Goal: Task Accomplishment & Management: Complete application form

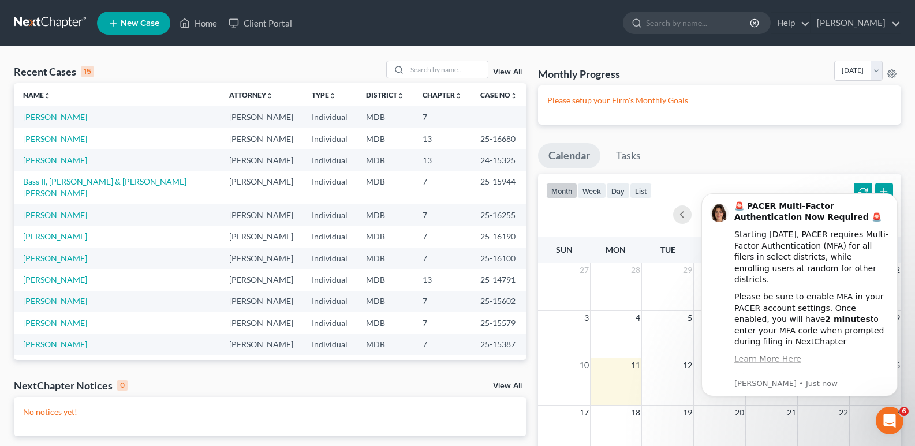
click at [62, 114] on link "[PERSON_NAME]" at bounding box center [55, 117] width 64 height 10
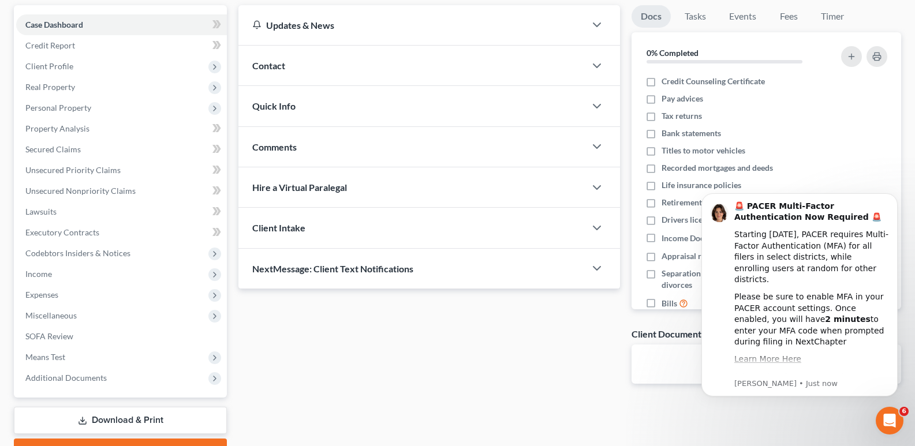
drag, startPoint x: 919, startPoint y: 172, endPoint x: 210, endPoint y: 74, distance: 716.5
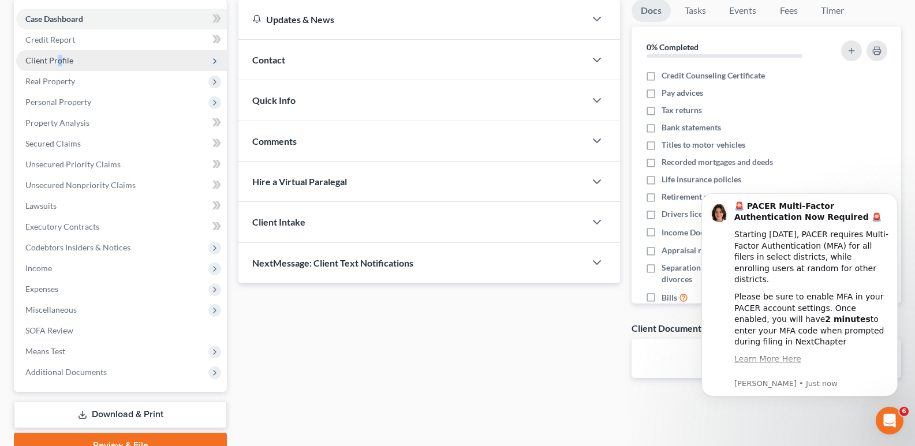
click at [58, 59] on span "Client Profile" at bounding box center [49, 60] width 48 height 10
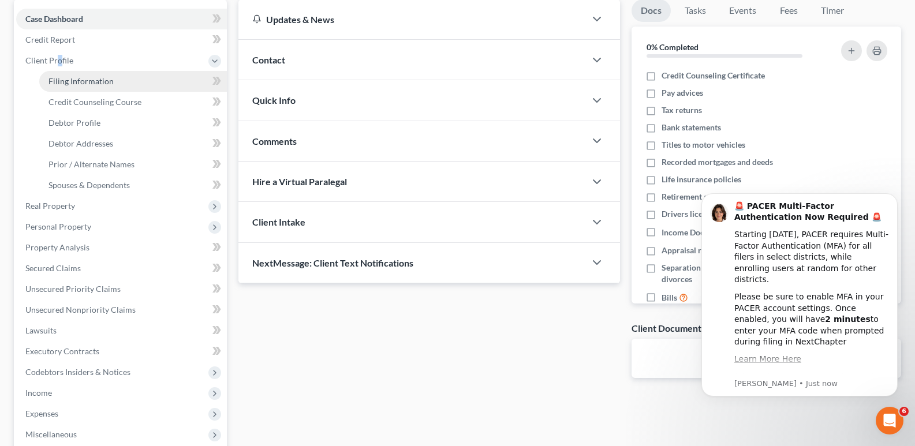
click at [81, 85] on span "Filing Information" at bounding box center [81, 81] width 65 height 10
select select "1"
select select "0"
select select "21"
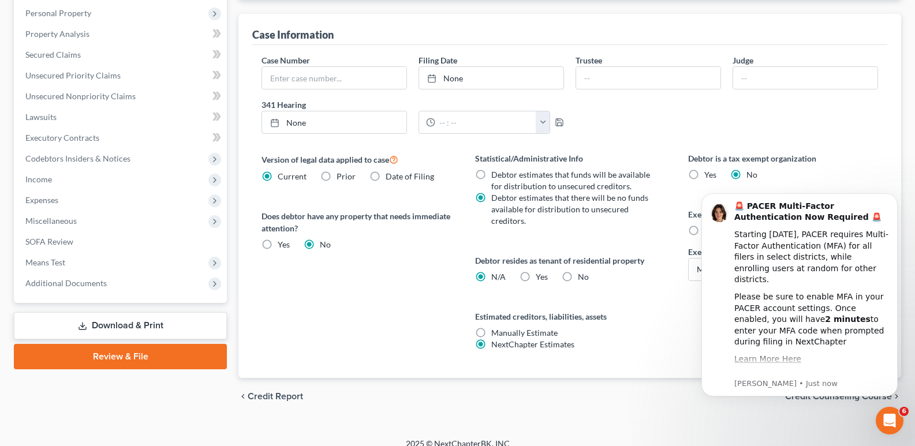
scroll to position [338, 0]
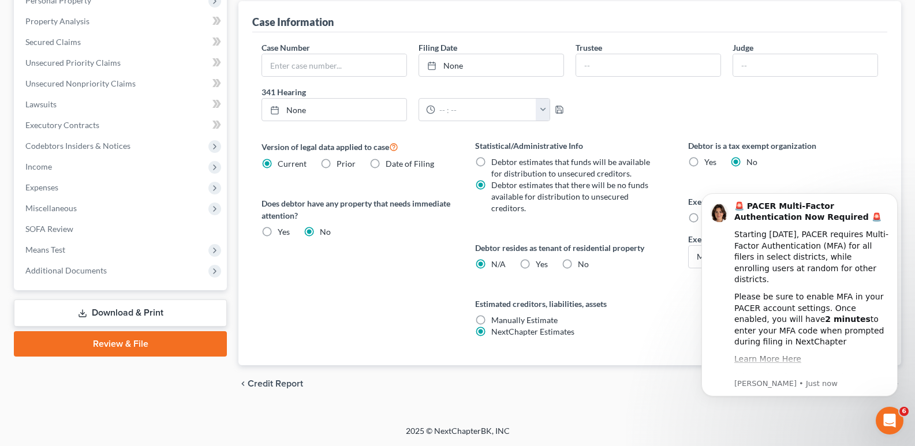
click at [151, 307] on link "Download & Print" at bounding box center [120, 313] width 213 height 27
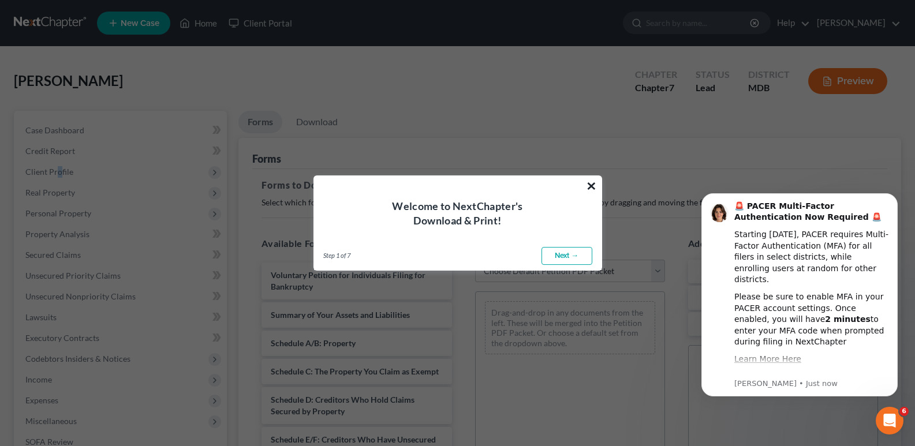
click at [590, 187] on button "×" at bounding box center [591, 186] width 11 height 18
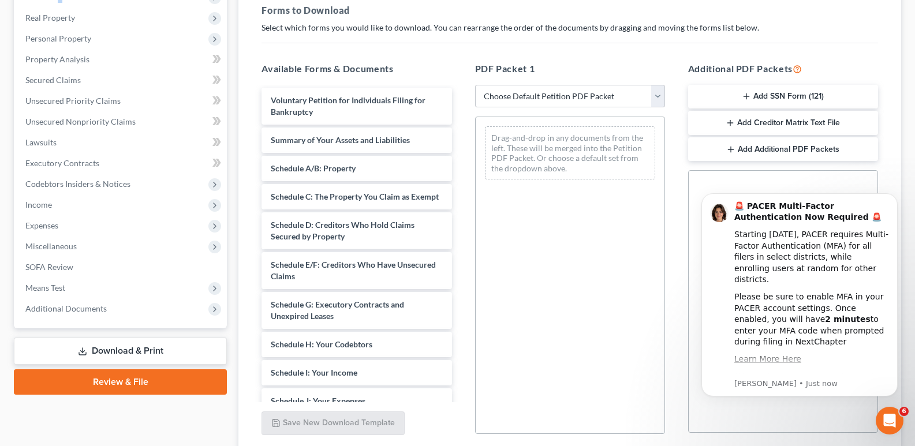
scroll to position [206, 0]
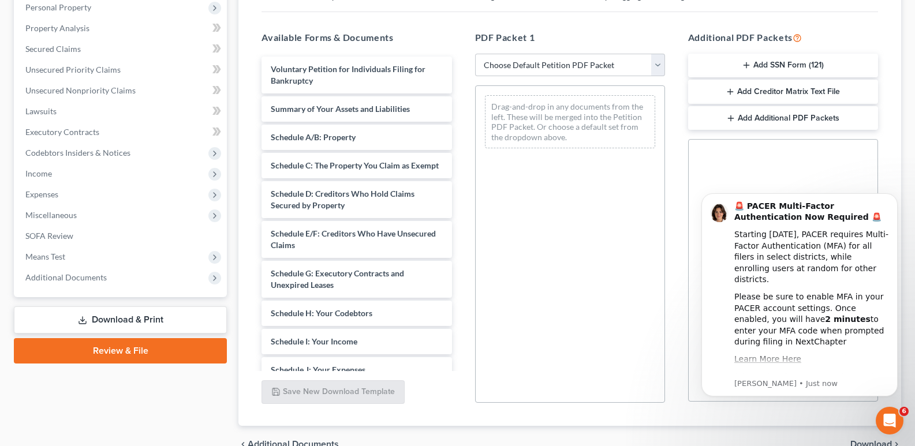
drag, startPoint x: 917, startPoint y: 207, endPoint x: 202, endPoint y: 154, distance: 717.6
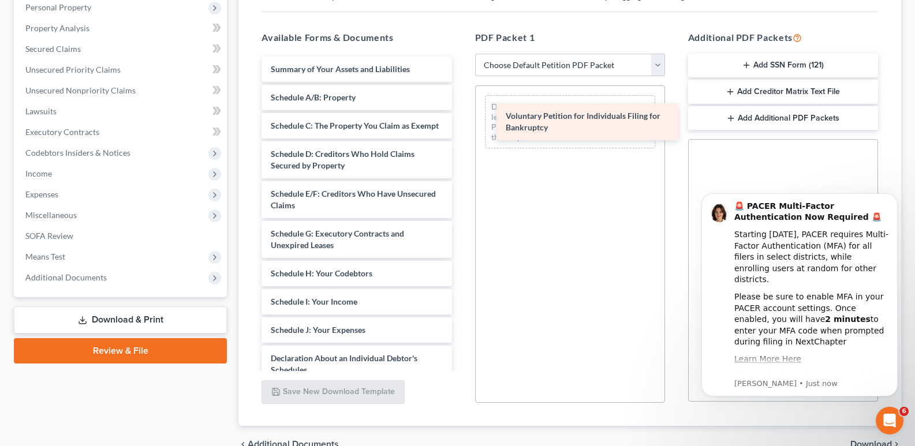
drag, startPoint x: 351, startPoint y: 66, endPoint x: 583, endPoint y: 113, distance: 237.4
click at [461, 113] on div "Voluntary Petition for Individuals Filing for Bankruptcy Voluntary Petition for…" at bounding box center [356, 342] width 208 height 571
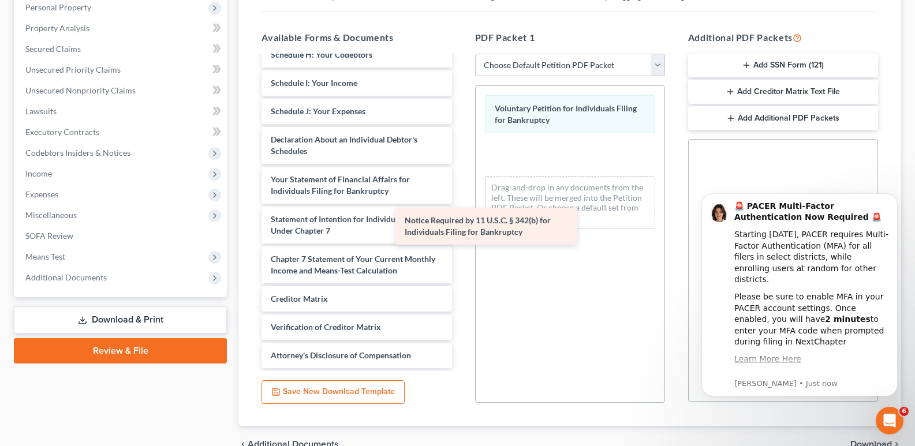
scroll to position [230, 0]
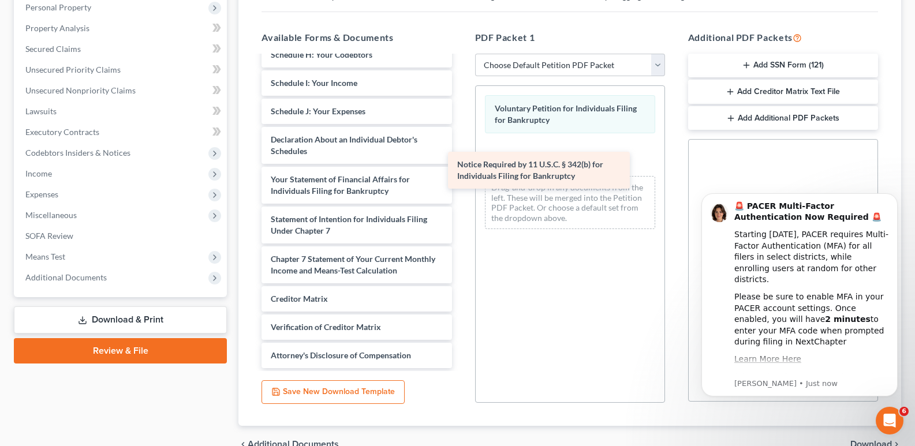
drag, startPoint x: 378, startPoint y: 334, endPoint x: 564, endPoint y: 183, distance: 240.2
click at [461, 183] on div "Notice Required by 11 U.S.C. § 342(b) for Individuals Filing for Bankruptcy Sum…" at bounding box center [356, 103] width 208 height 531
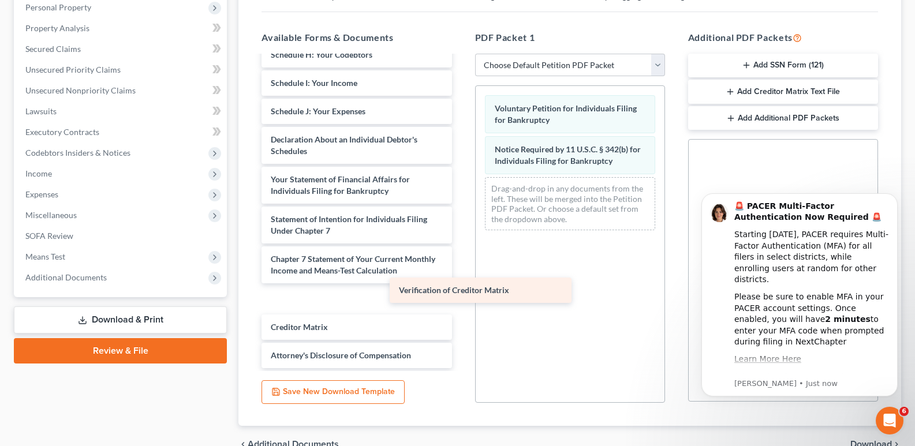
scroll to position [202, 0]
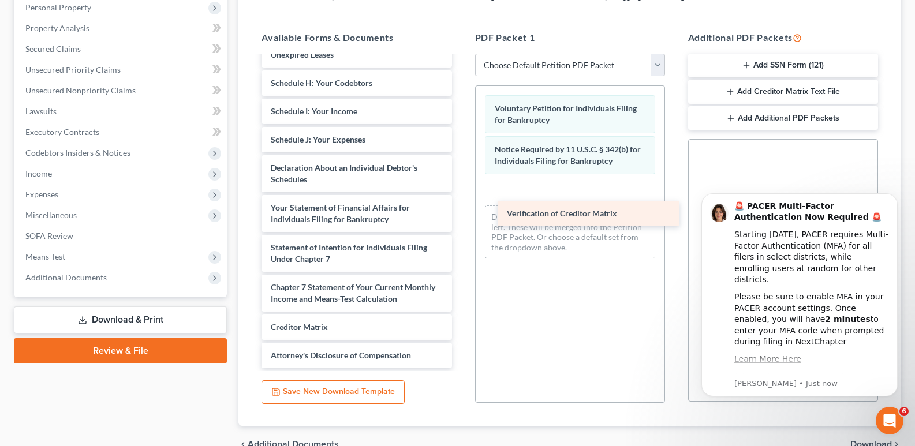
drag, startPoint x: 341, startPoint y: 329, endPoint x: 577, endPoint y: 215, distance: 262.2
click at [461, 215] on div "Verification of Creditor Matrix Summary of Your Assets and Liabilities Schedule…" at bounding box center [356, 117] width 208 height 502
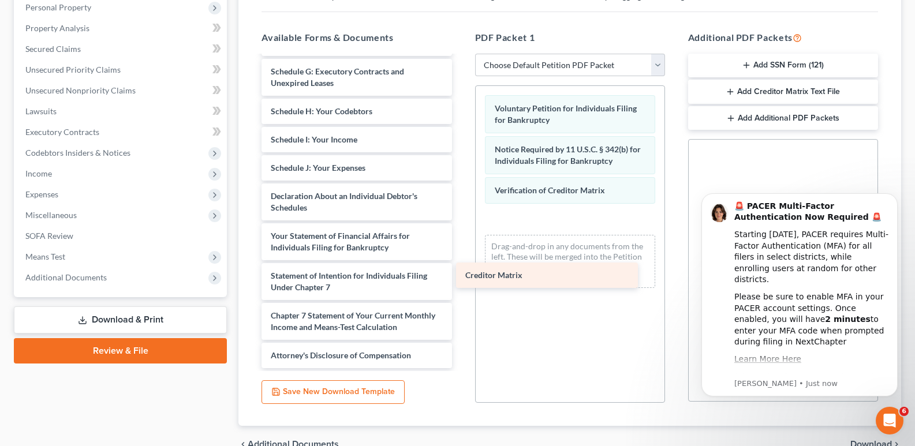
scroll to position [174, 0]
drag, startPoint x: 306, startPoint y: 331, endPoint x: 517, endPoint y: 270, distance: 220.5
click at [461, 270] on div "Creditor Matrix Summary of Your Assets and Liabilities Schedule A/B: Property S…" at bounding box center [356, 131] width 208 height 474
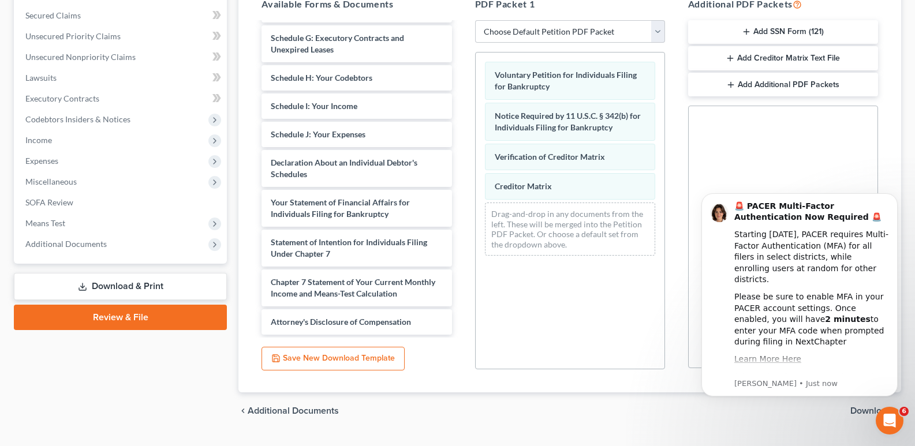
scroll to position [267, 0]
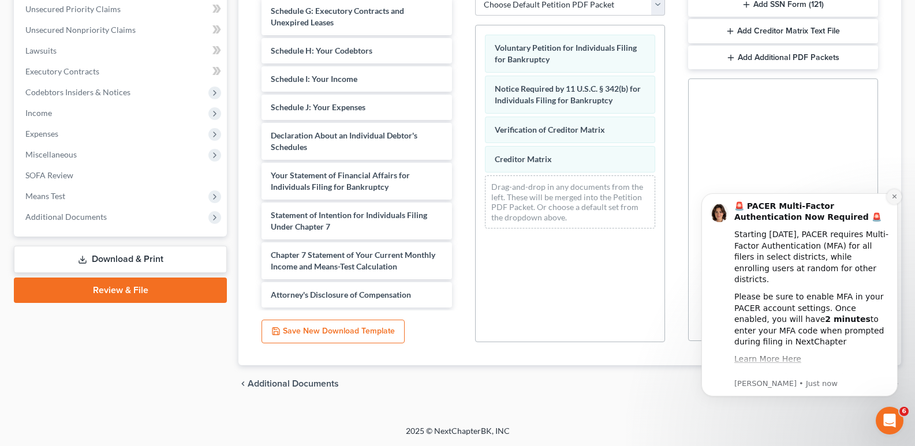
click at [895, 196] on icon "Dismiss notification" at bounding box center [894, 197] width 4 height 4
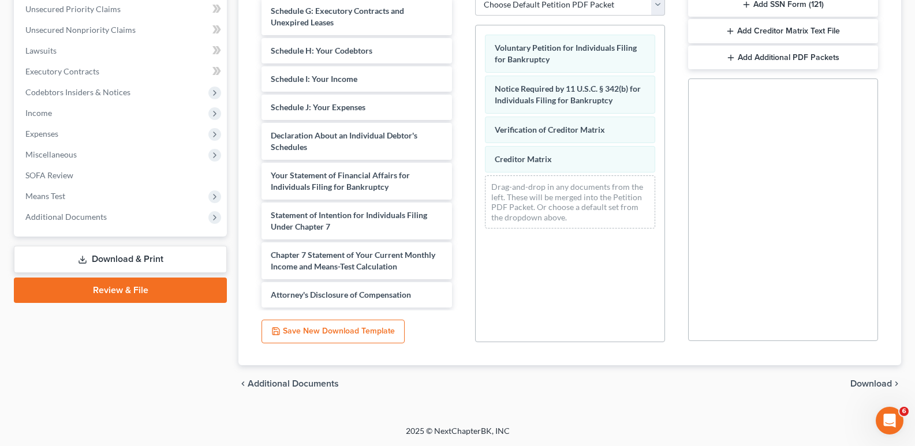
click at [871, 381] on span "Download" at bounding box center [872, 383] width 42 height 9
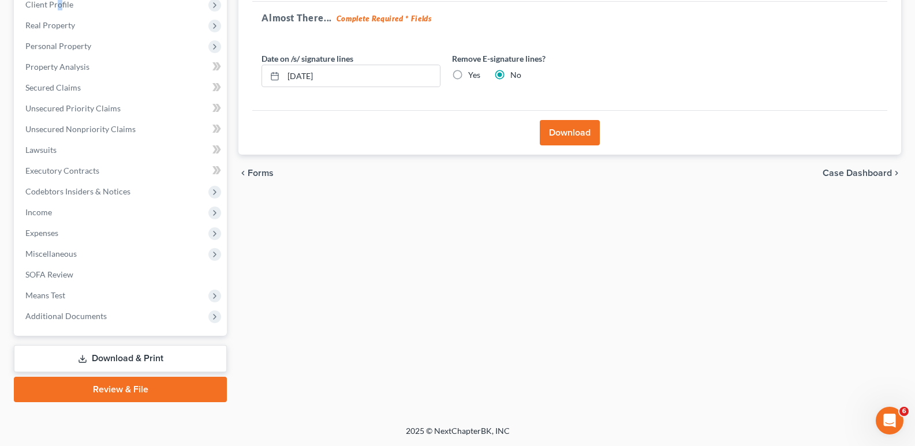
scroll to position [167, 0]
click at [305, 76] on input "[DATE]" at bounding box center [362, 76] width 157 height 22
type input "[DATE]"
click at [582, 138] on button "Download" at bounding box center [570, 132] width 60 height 25
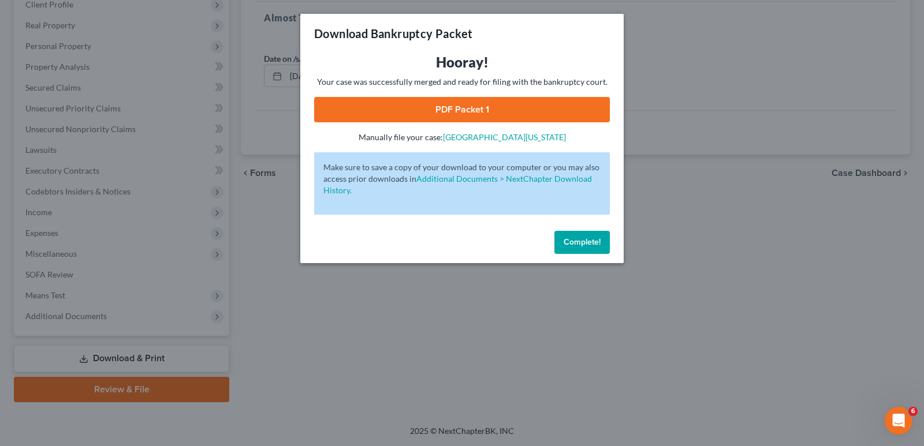
click at [463, 104] on link "PDF Packet 1" at bounding box center [462, 109] width 296 height 25
click at [574, 242] on span "Complete!" at bounding box center [582, 242] width 37 height 10
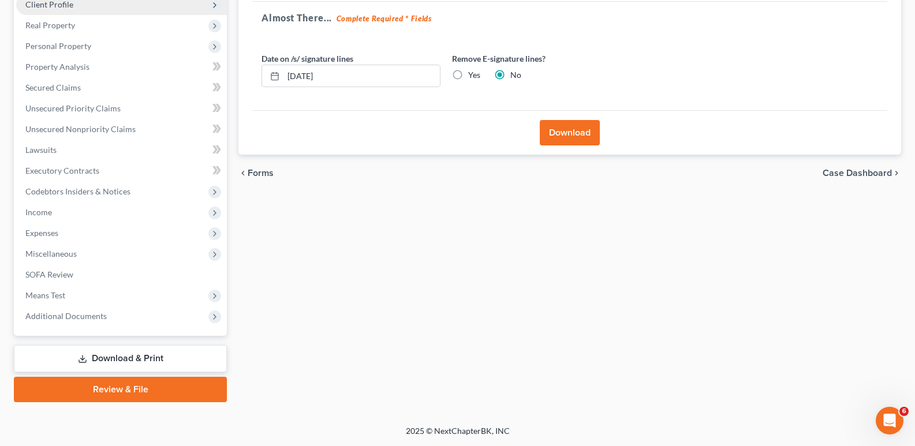
click at [63, 8] on span "Client Profile" at bounding box center [49, 4] width 48 height 10
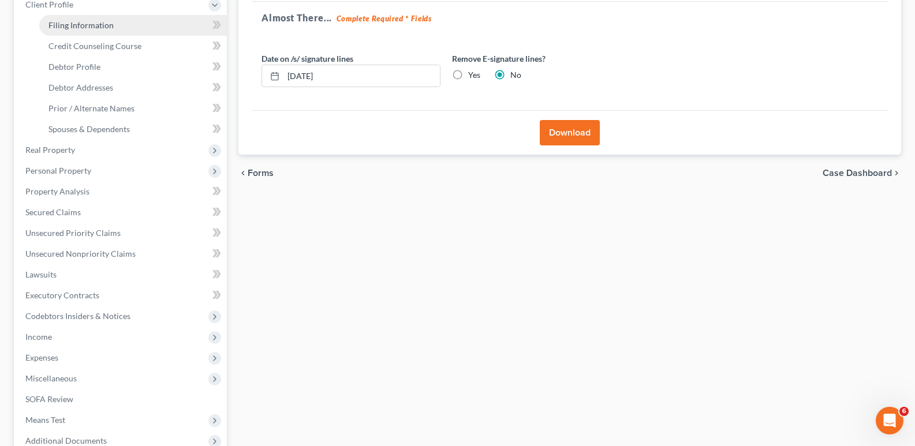
click at [88, 29] on span "Filing Information" at bounding box center [81, 25] width 65 height 10
select select "1"
select select "0"
select select "38"
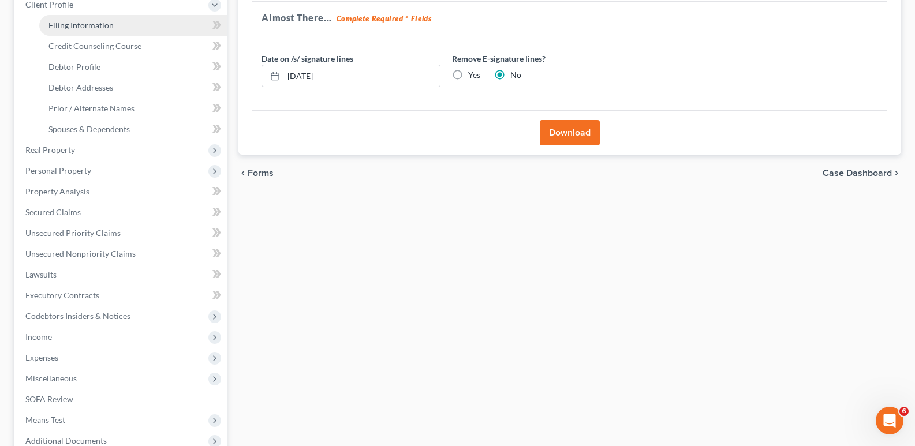
select select "0"
select select "21"
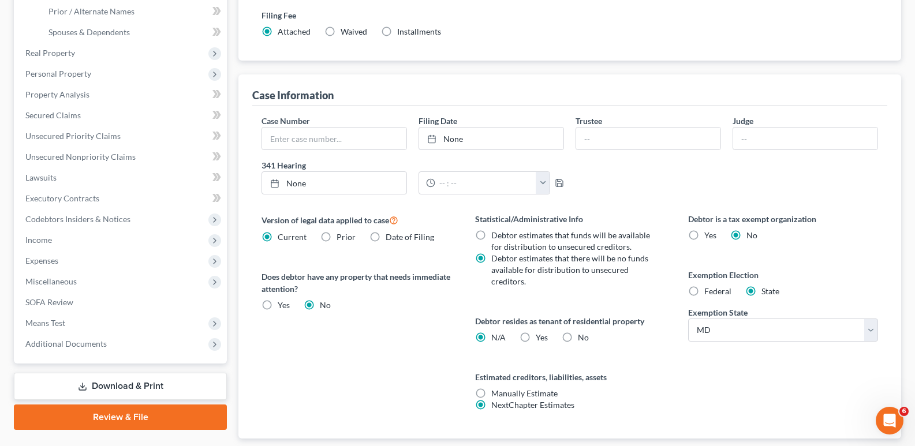
scroll to position [266, 0]
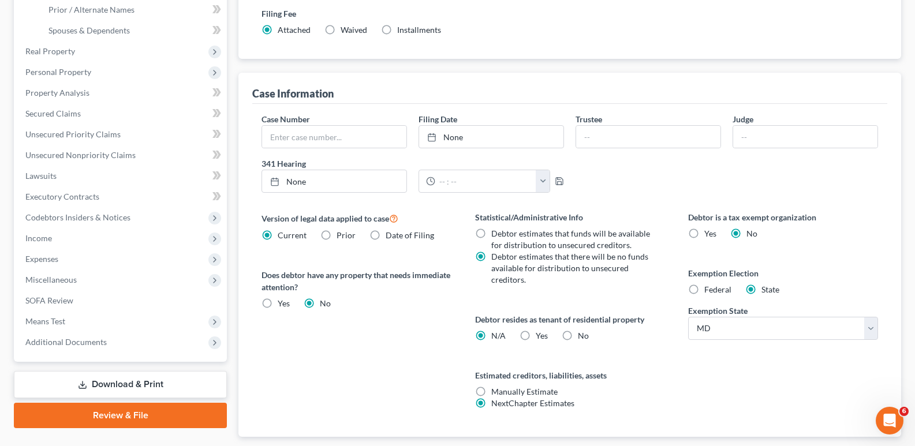
click at [165, 386] on link "Download & Print" at bounding box center [120, 384] width 213 height 27
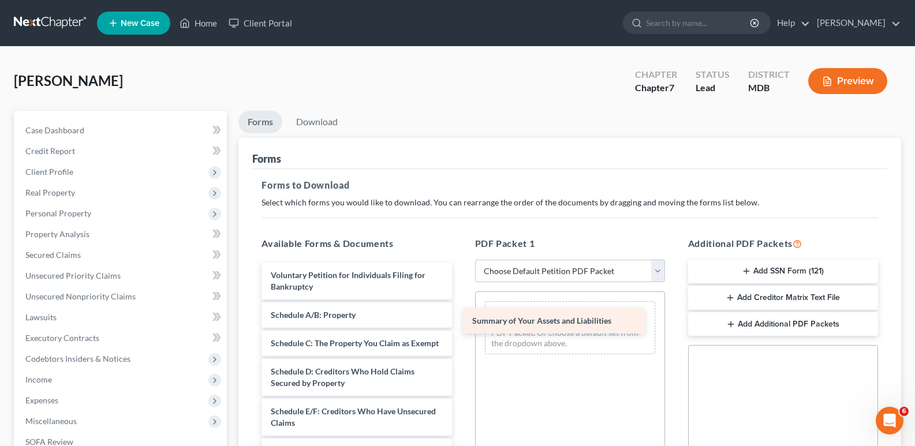
drag, startPoint x: 336, startPoint y: 317, endPoint x: 541, endPoint y: 320, distance: 204.5
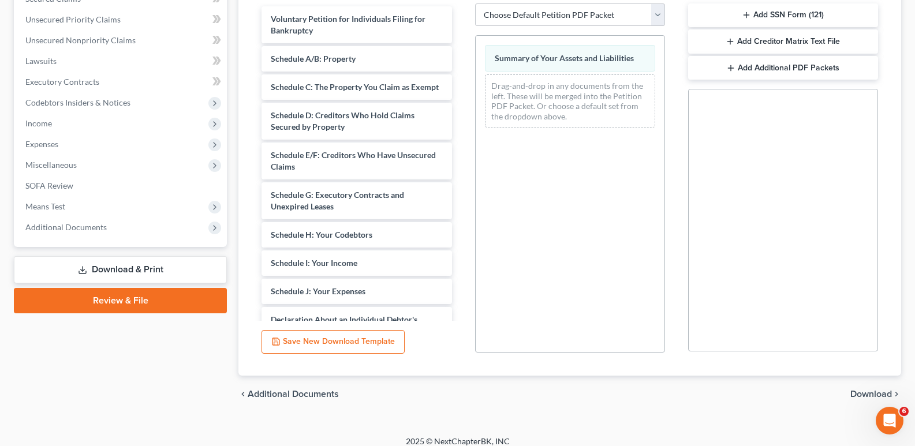
scroll to position [261, 0]
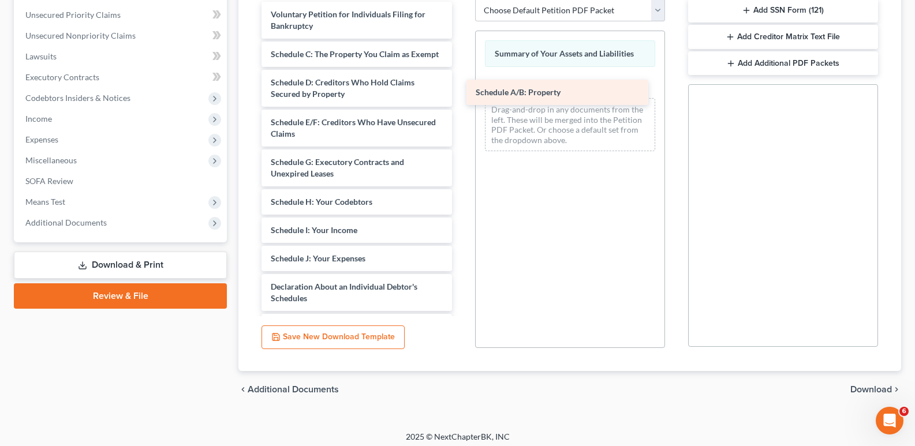
drag, startPoint x: 337, startPoint y: 54, endPoint x: 542, endPoint y: 92, distance: 208.5
click at [461, 92] on div "Schedule A/B: Property Voluntary Petition for Individuals Filing for Bankruptcy…" at bounding box center [356, 279] width 208 height 554
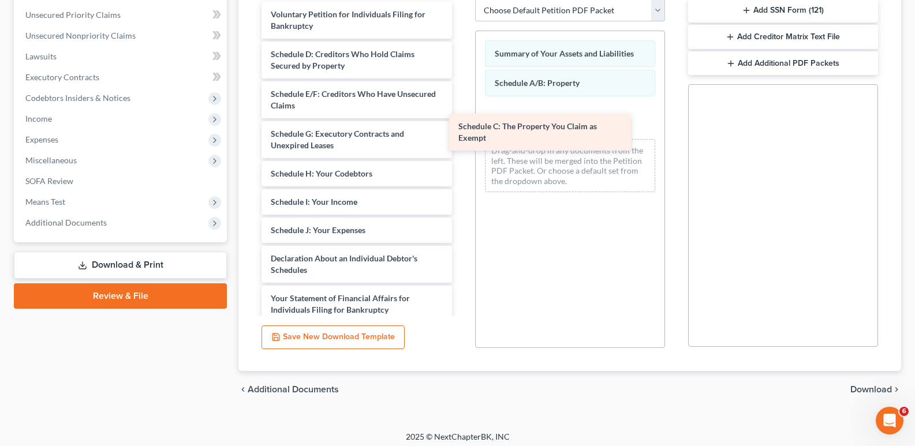
drag, startPoint x: 337, startPoint y: 58, endPoint x: 530, endPoint y: 132, distance: 206.9
click at [461, 132] on div "Schedule C: The Property You Claim as Exempt Voluntary Petition for Individuals…" at bounding box center [356, 265] width 208 height 526
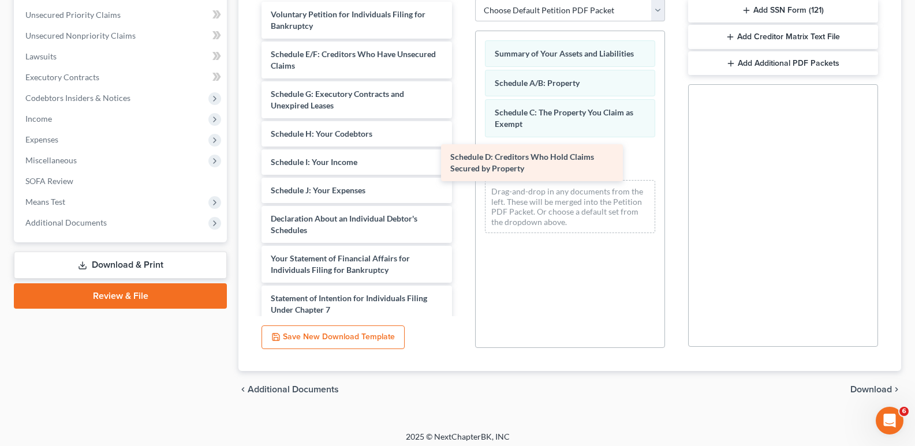
drag, startPoint x: 345, startPoint y: 57, endPoint x: 524, endPoint y: 160, distance: 207.0
click at [461, 160] on div "Schedule D: Creditors Who Hold Claims Secured by Property Voluntary Petition fo…" at bounding box center [356, 245] width 208 height 486
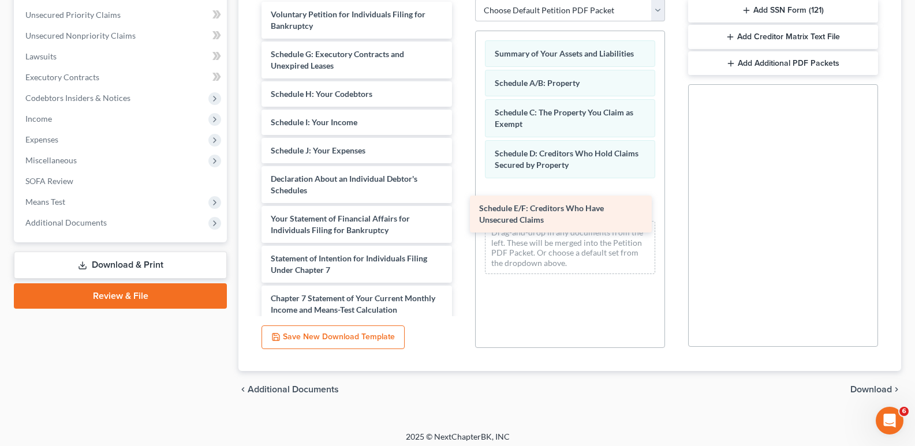
drag, startPoint x: 324, startPoint y: 54, endPoint x: 534, endPoint y: 187, distance: 248.5
click at [461, 191] on div "Schedule E/F: Creditors Who Have Unsecured Claims Voluntary Petition for Indivi…" at bounding box center [356, 225] width 208 height 446
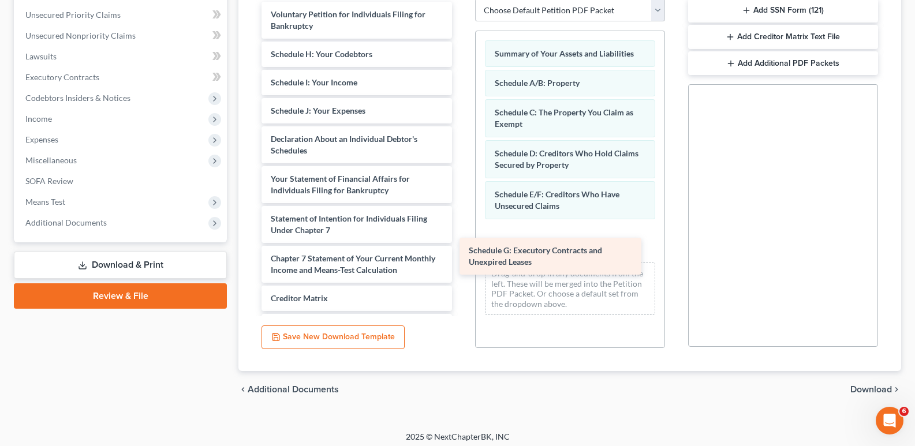
drag, startPoint x: 341, startPoint y: 52, endPoint x: 542, endPoint y: 236, distance: 272.7
click at [461, 236] on div "Schedule G: Executory Contracts and Unexpired Leases Voluntary Petition for Ind…" at bounding box center [356, 205] width 208 height 406
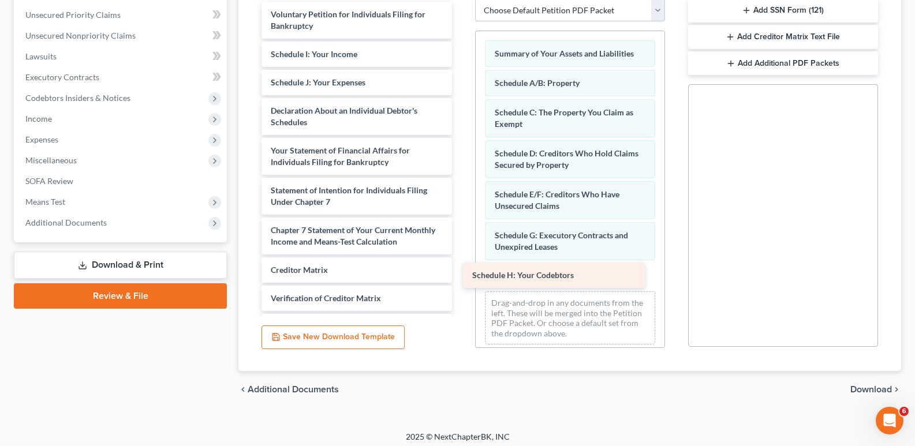
drag, startPoint x: 333, startPoint y: 51, endPoint x: 536, endPoint y: 270, distance: 298.3
click at [461, 270] on div "Schedule H: Your Codebtors Voluntary Petition for Individuals Filing for Bankru…" at bounding box center [356, 191] width 208 height 378
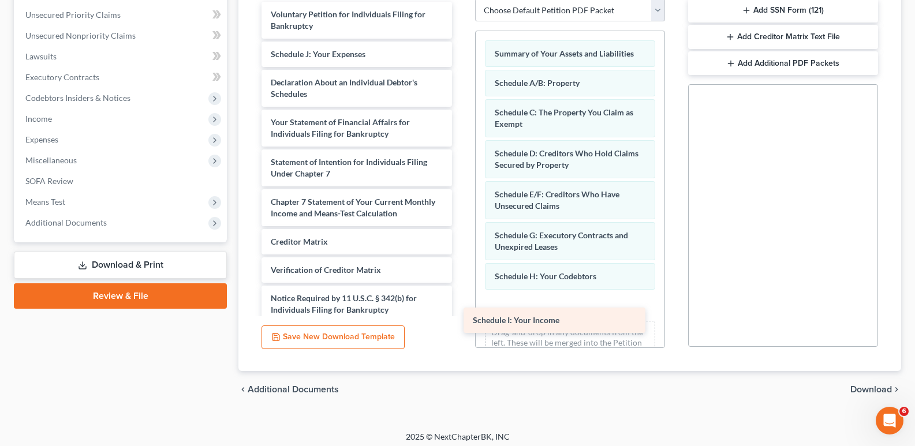
drag, startPoint x: 342, startPoint y: 57, endPoint x: 545, endPoint y: 323, distance: 334.3
click at [461, 323] on div "Schedule I: Your Income Voluntary Petition for Individuals Filing for Bankruptc…" at bounding box center [356, 176] width 208 height 349
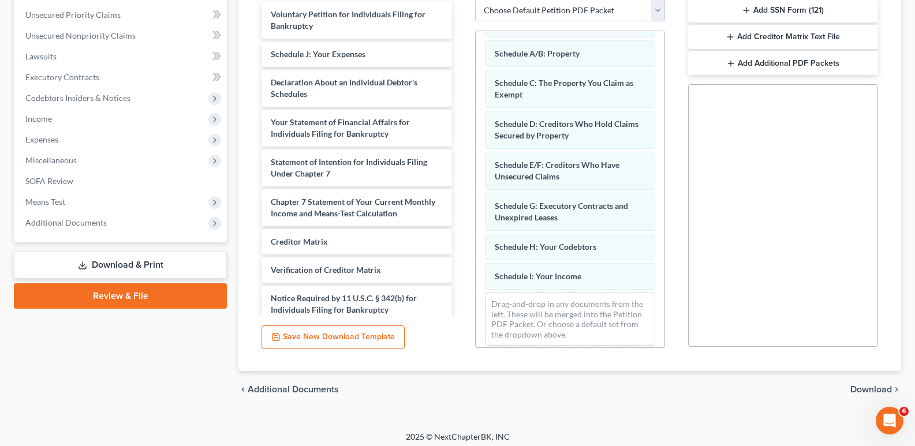
scroll to position [37, 0]
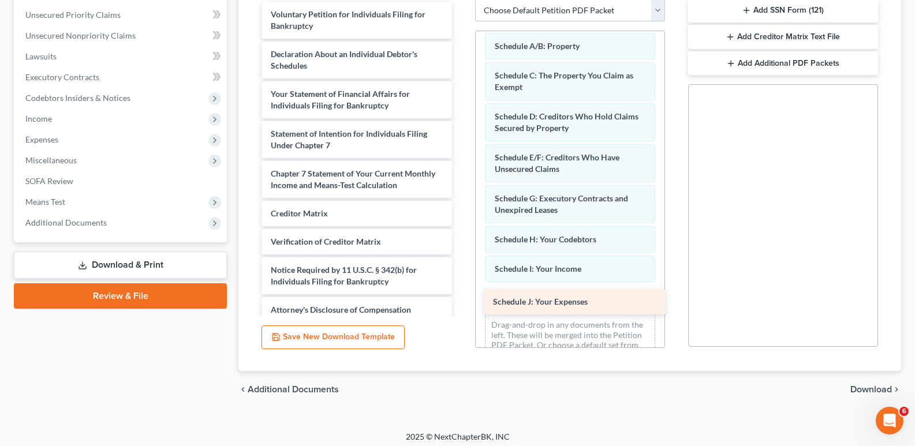
drag, startPoint x: 314, startPoint y: 57, endPoint x: 537, endPoint y: 304, distance: 332.9
click at [461, 304] on div "Schedule J: Your Expenses Voluntary Petition for Individuals Filing for Bankrup…" at bounding box center [356, 162] width 208 height 321
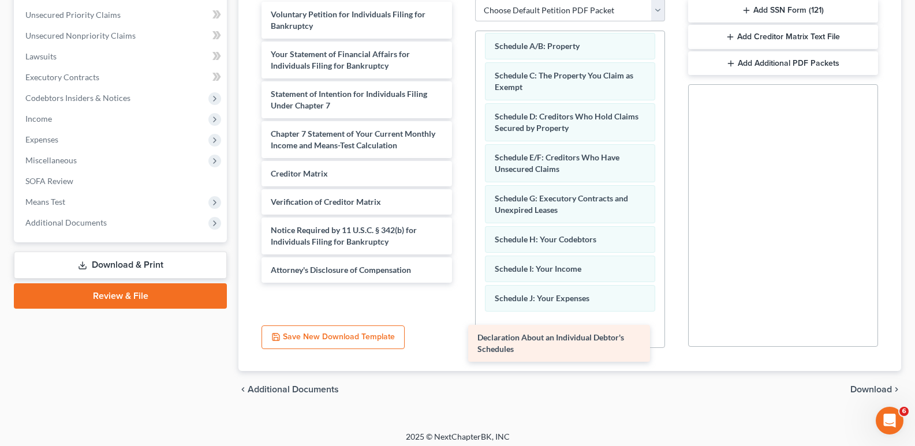
drag, startPoint x: 363, startPoint y: 48, endPoint x: 569, endPoint y: 332, distance: 351.0
click at [461, 283] on div "Declaration About an Individual Debtor's Schedules Voluntary Petition for Indiv…" at bounding box center [356, 142] width 208 height 281
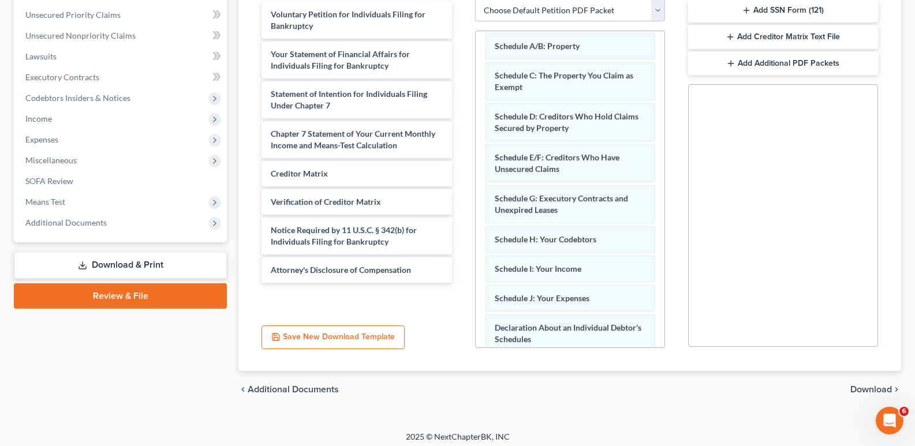
click at [877, 390] on span "Download" at bounding box center [872, 389] width 42 height 9
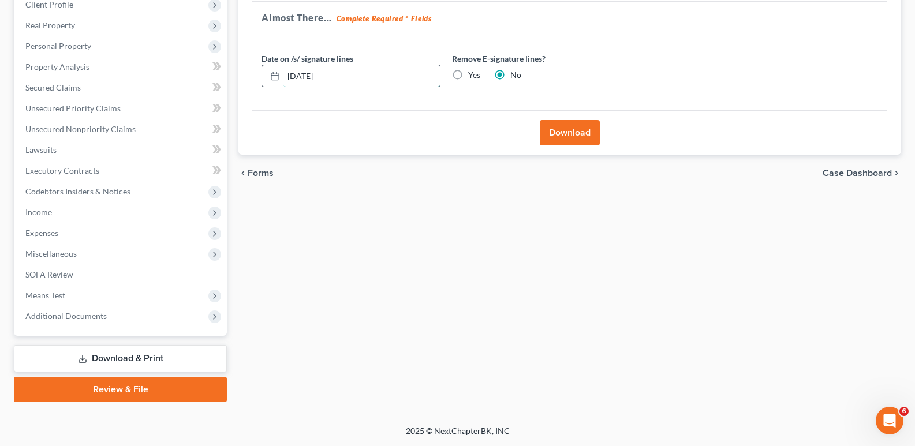
click at [299, 76] on input "[DATE]" at bounding box center [362, 76] width 157 height 22
type input "[DATE]"
click at [557, 135] on button "Download" at bounding box center [570, 132] width 60 height 25
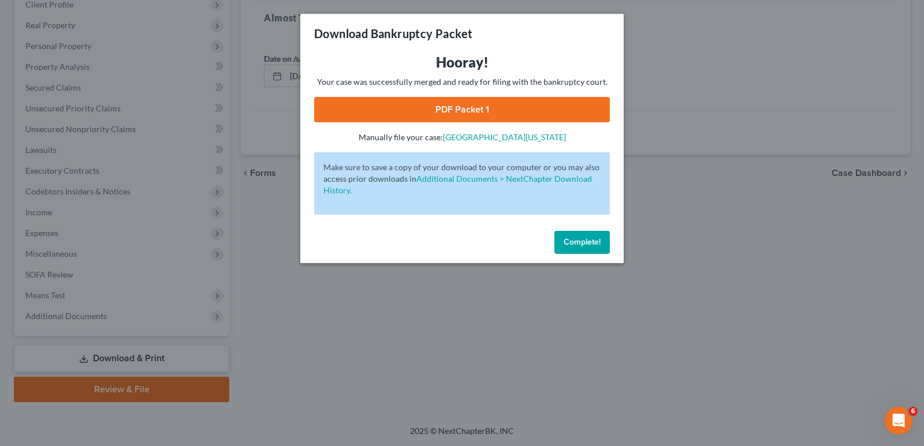
click at [461, 103] on link "PDF Packet 1" at bounding box center [462, 109] width 296 height 25
click at [580, 248] on button "Complete!" at bounding box center [581, 242] width 55 height 23
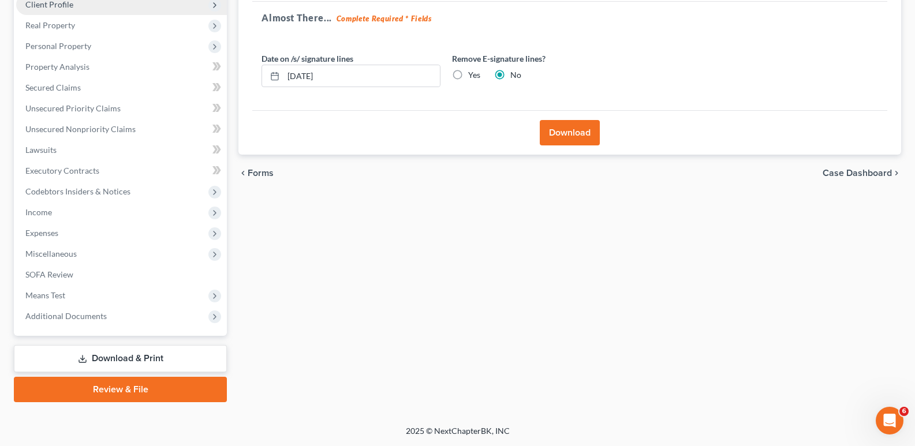
click at [50, 6] on span "Client Profile" at bounding box center [49, 4] width 48 height 10
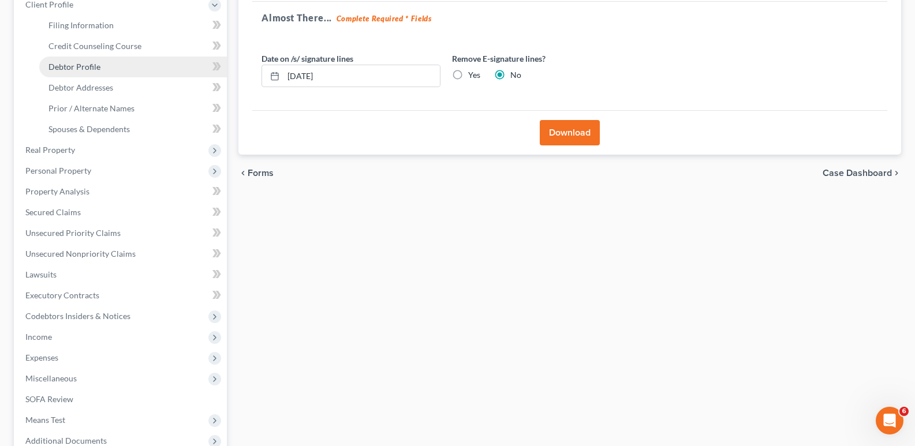
click at [73, 61] on link "Debtor Profile" at bounding box center [133, 67] width 188 height 21
select select "3"
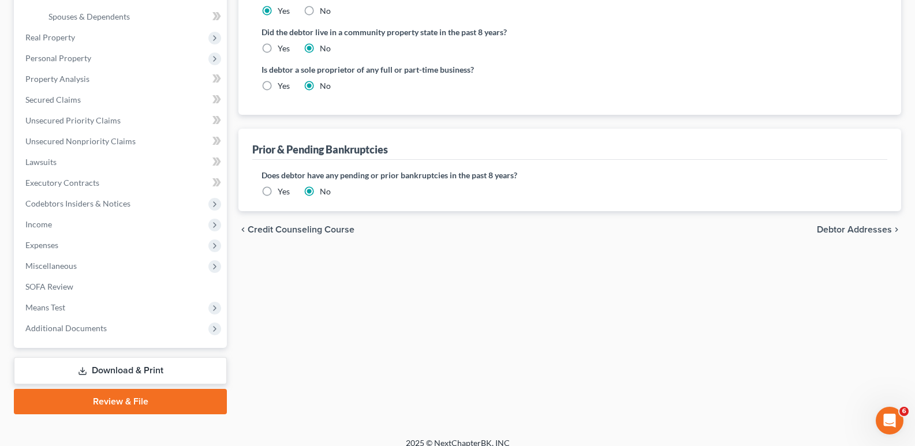
scroll to position [292, 0]
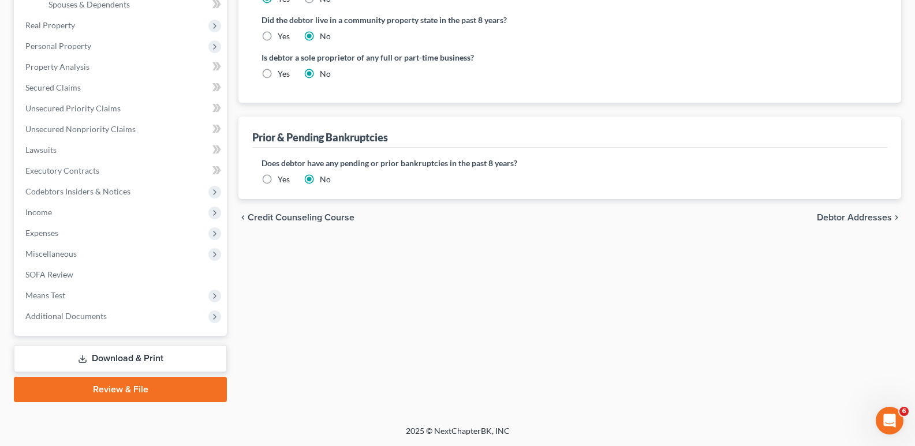
click at [139, 363] on link "Download & Print" at bounding box center [120, 358] width 213 height 27
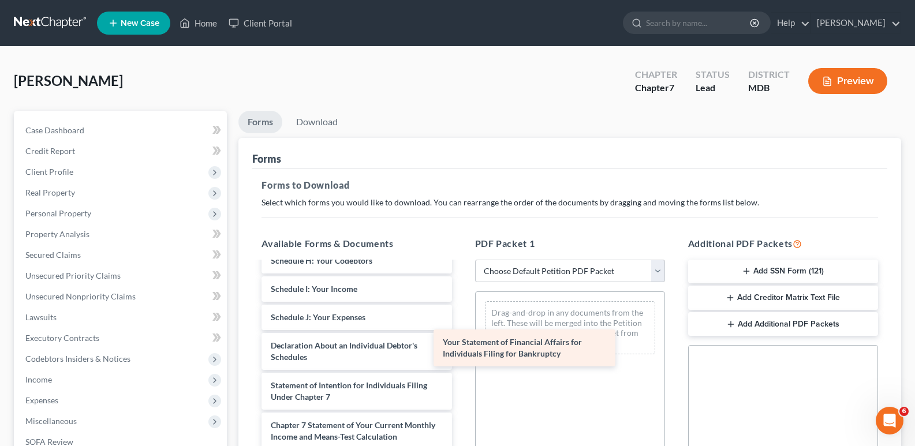
scroll to position [270, 0]
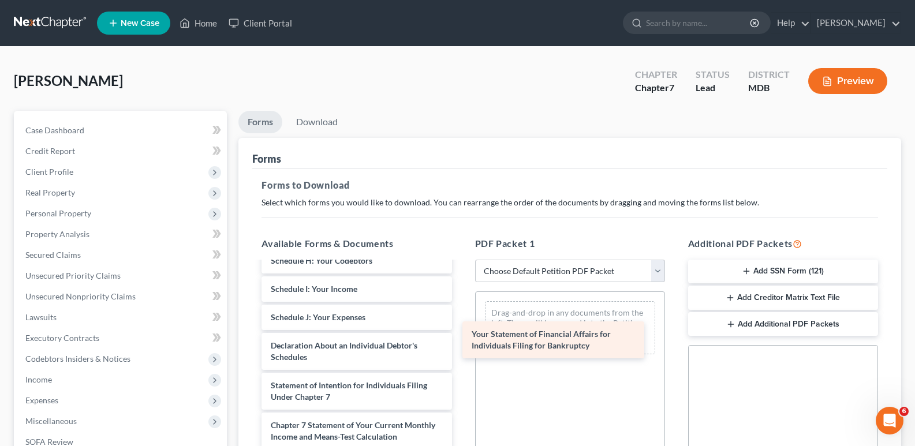
drag, startPoint x: 330, startPoint y: 397, endPoint x: 531, endPoint y: 348, distance: 207.0
click at [461, 348] on div "Your Statement of Financial Affairs for Individuals Filing for Bankruptcy Volun…" at bounding box center [356, 289] width 208 height 571
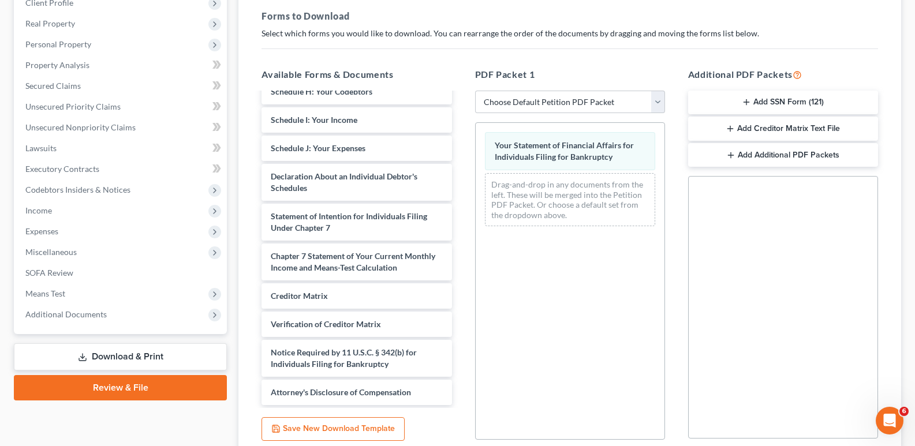
scroll to position [267, 0]
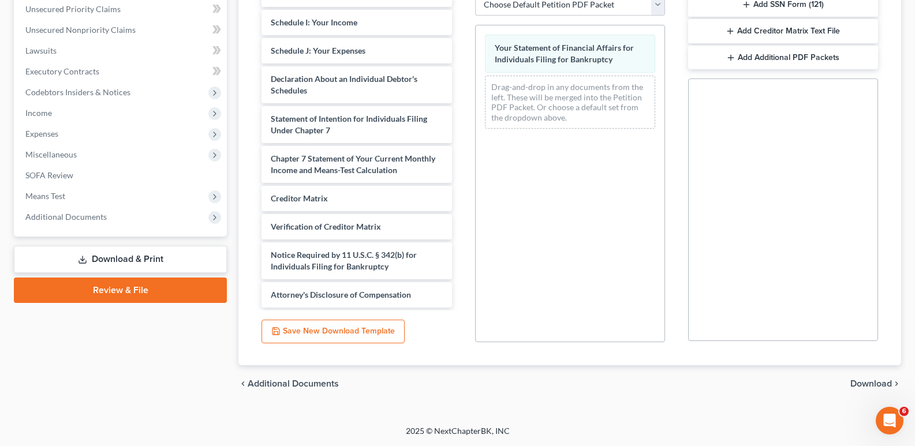
click at [868, 380] on span "Download" at bounding box center [872, 383] width 42 height 9
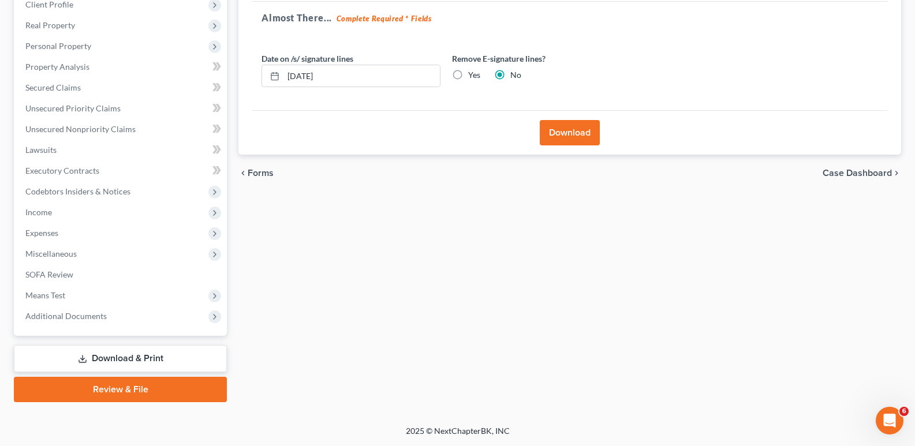
scroll to position [167, 0]
click at [300, 77] on input "[DATE]" at bounding box center [362, 76] width 157 height 22
type input "[DATE]"
click at [575, 131] on button "Download" at bounding box center [570, 132] width 60 height 25
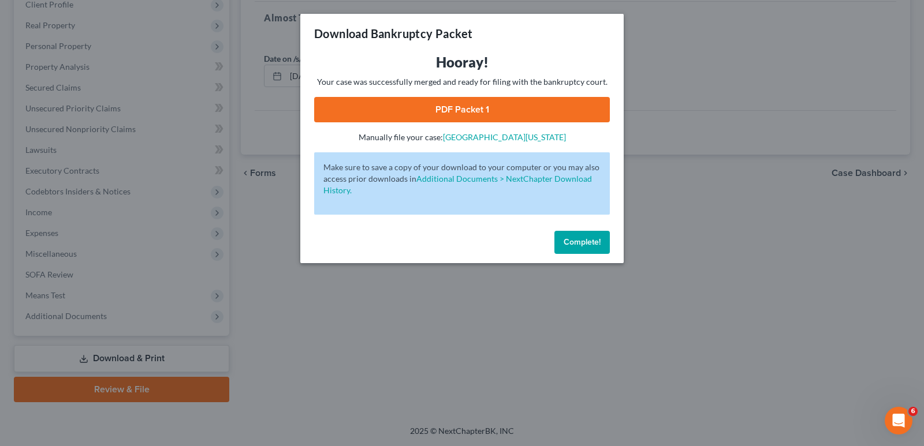
click at [515, 111] on link "PDF Packet 1" at bounding box center [462, 109] width 296 height 25
click at [576, 245] on span "Complete!" at bounding box center [582, 242] width 37 height 10
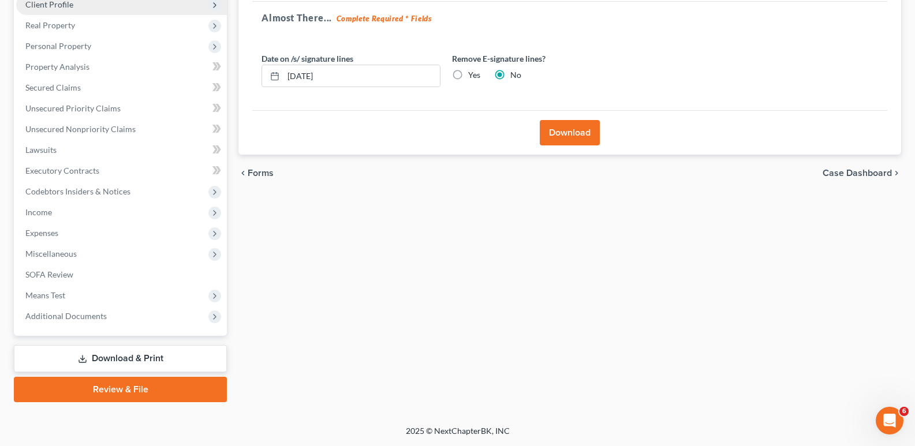
click at [67, 3] on span "Client Profile" at bounding box center [49, 4] width 48 height 10
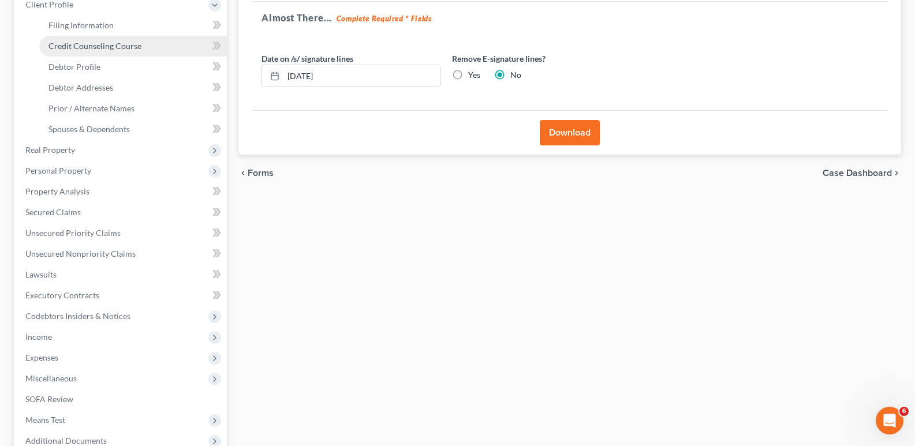
click at [114, 46] on span "Credit Counseling Course" at bounding box center [95, 46] width 93 height 10
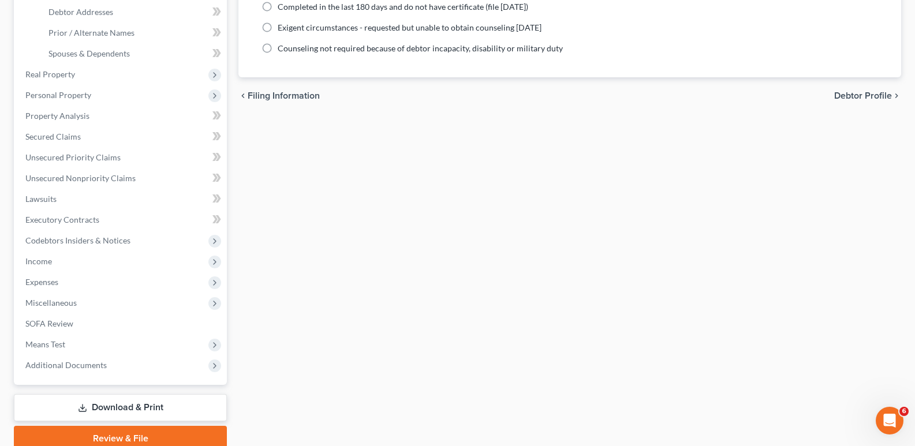
scroll to position [292, 0]
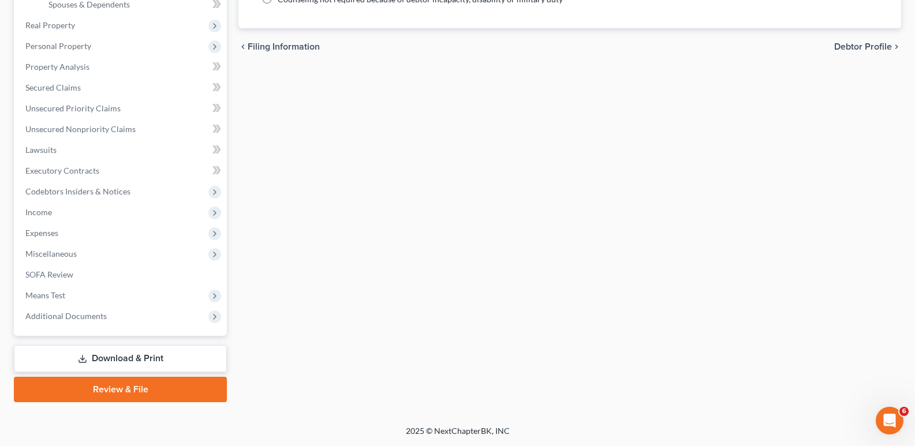
click at [110, 358] on link "Download & Print" at bounding box center [120, 358] width 213 height 27
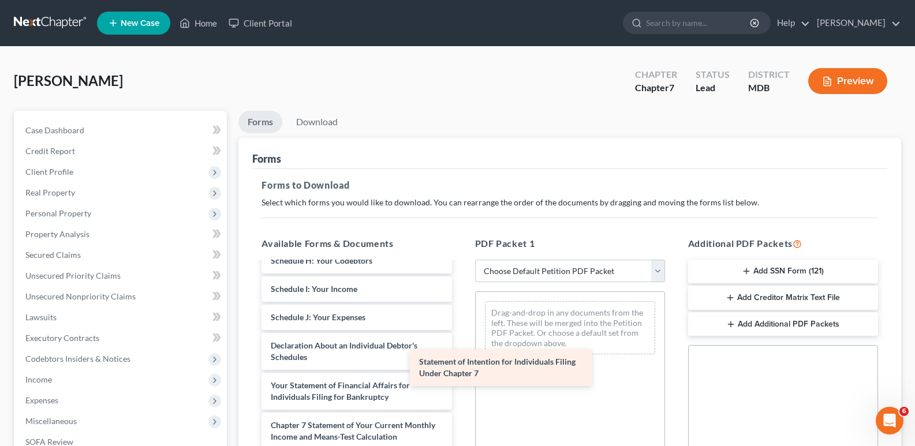
scroll to position [270, 0]
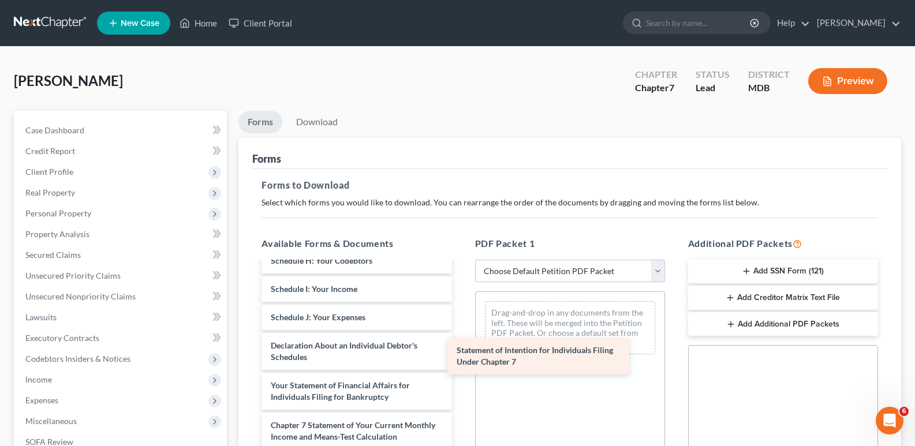
drag, startPoint x: 378, startPoint y: 419, endPoint x: 571, endPoint y: 357, distance: 202.6
click at [461, 357] on div "Statement of Intention for Individuals Filing Under Chapter 7 Voluntary Petitio…" at bounding box center [356, 289] width 208 height 571
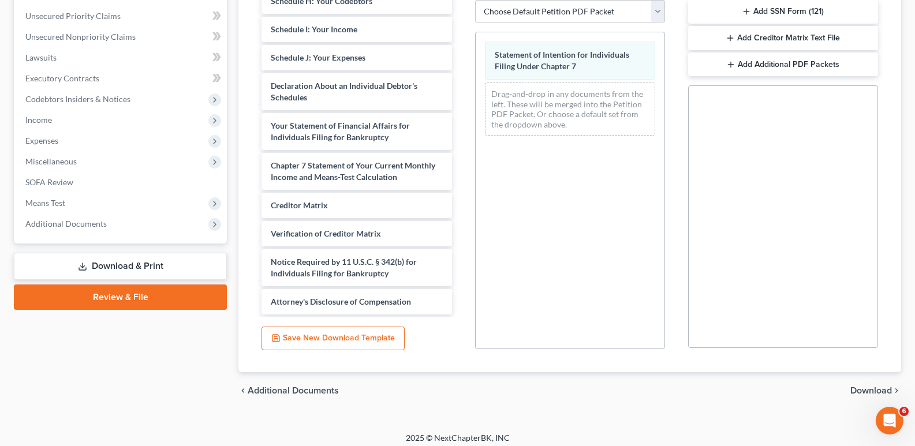
scroll to position [267, 0]
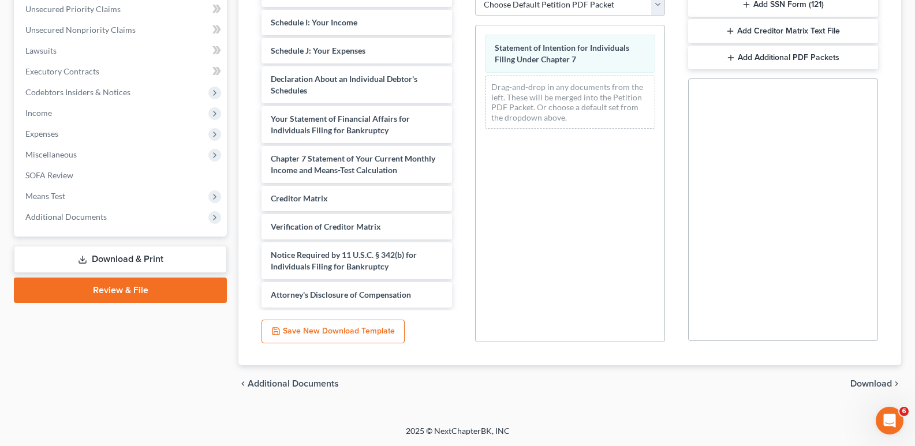
click at [880, 381] on span "Download" at bounding box center [872, 383] width 42 height 9
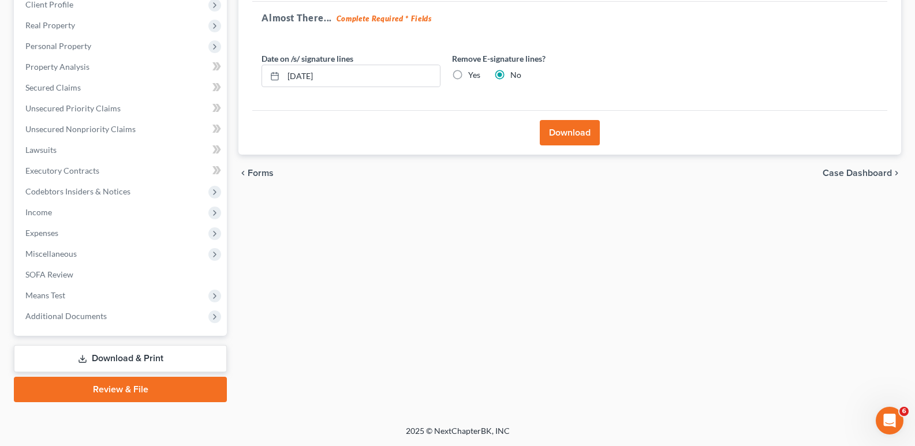
scroll to position [167, 0]
click at [300, 75] on input "[DATE]" at bounding box center [362, 76] width 157 height 22
type input "[DATE]"
click at [579, 132] on button "Download" at bounding box center [570, 132] width 60 height 25
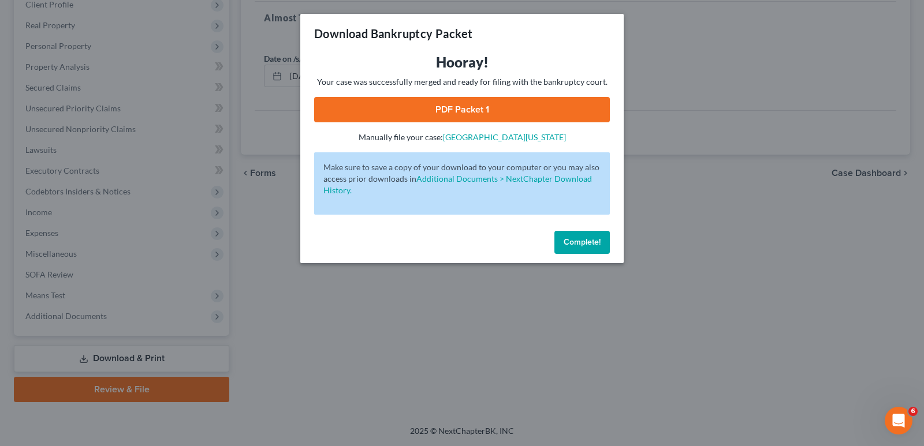
click at [497, 108] on link "PDF Packet 1" at bounding box center [462, 109] width 296 height 25
click at [572, 246] on span "Complete!" at bounding box center [582, 242] width 37 height 10
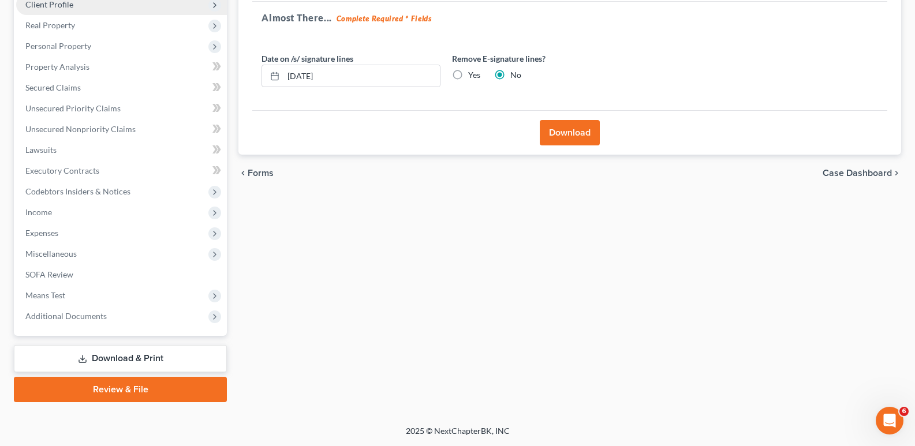
click at [61, 3] on span "Client Profile" at bounding box center [49, 4] width 48 height 10
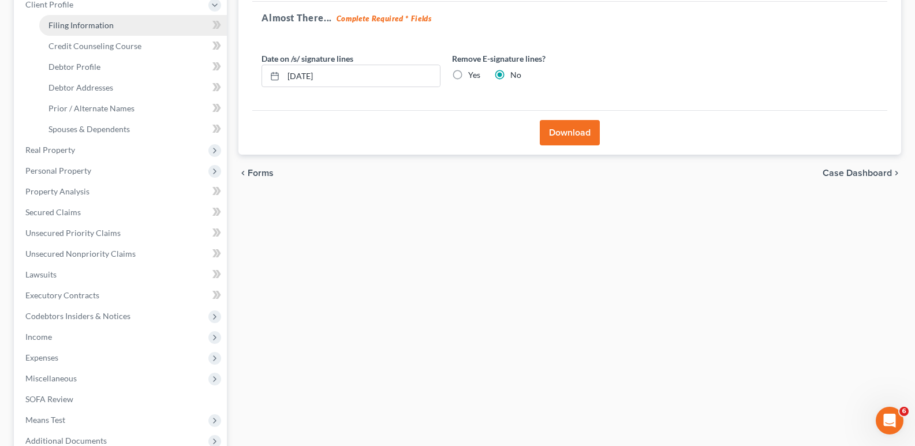
click at [72, 23] on span "Filing Information" at bounding box center [81, 25] width 65 height 10
select select "1"
select select "0"
select select "38"
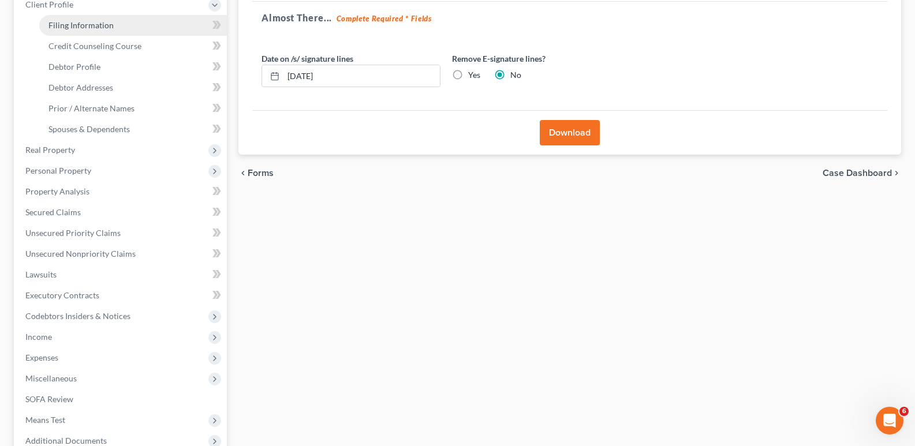
select select "0"
select select "21"
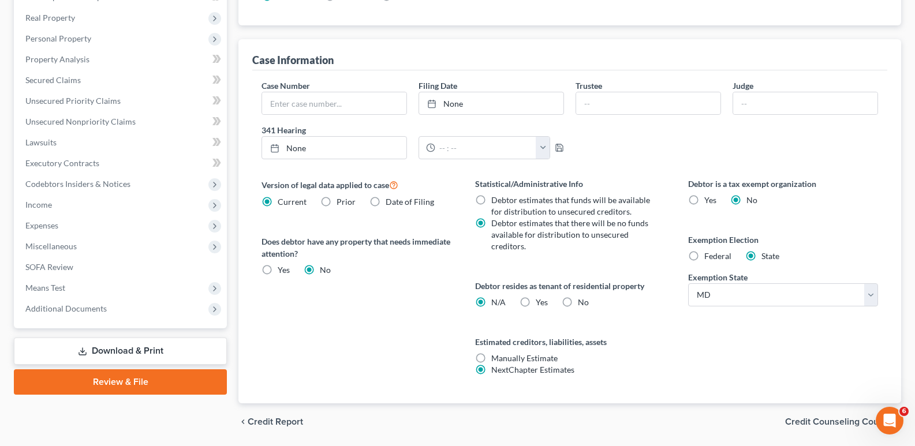
scroll to position [338, 0]
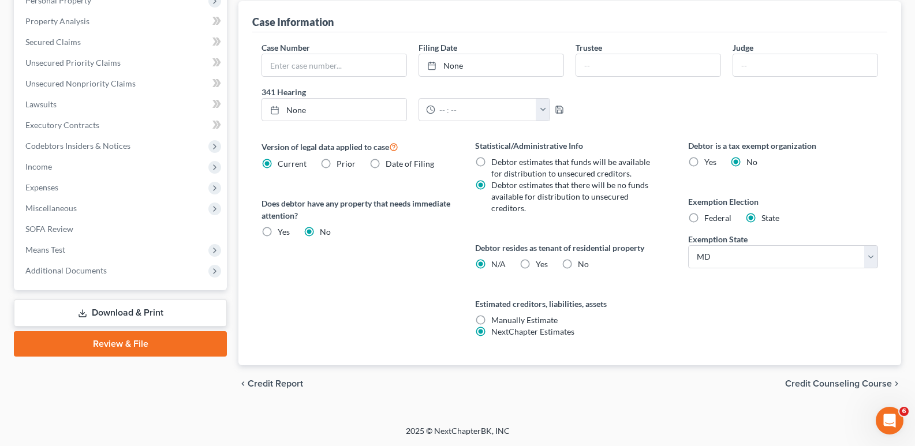
click at [128, 313] on link "Download & Print" at bounding box center [120, 313] width 213 height 27
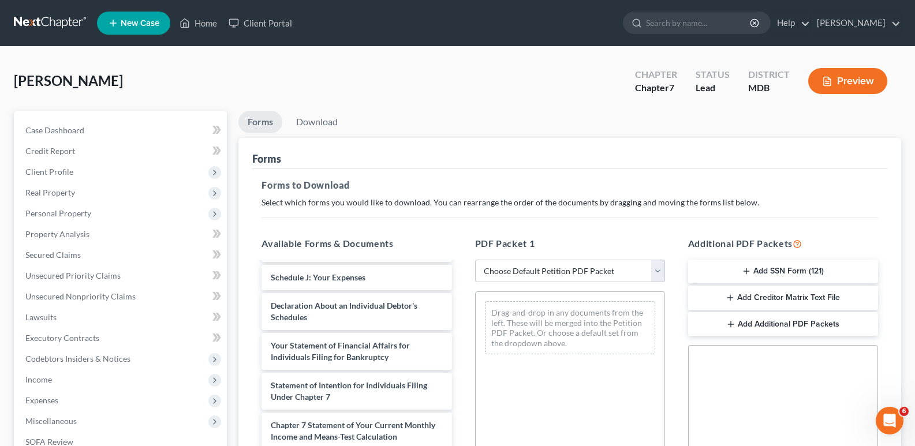
scroll to position [310, 0]
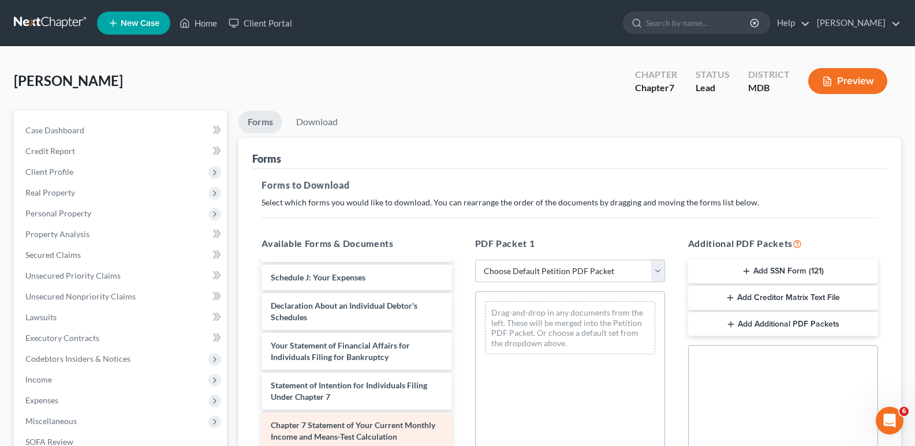
click at [370, 434] on span "Chapter 7 Statement of Your Current Monthly Income and Means-Test Calculation" at bounding box center [353, 430] width 165 height 21
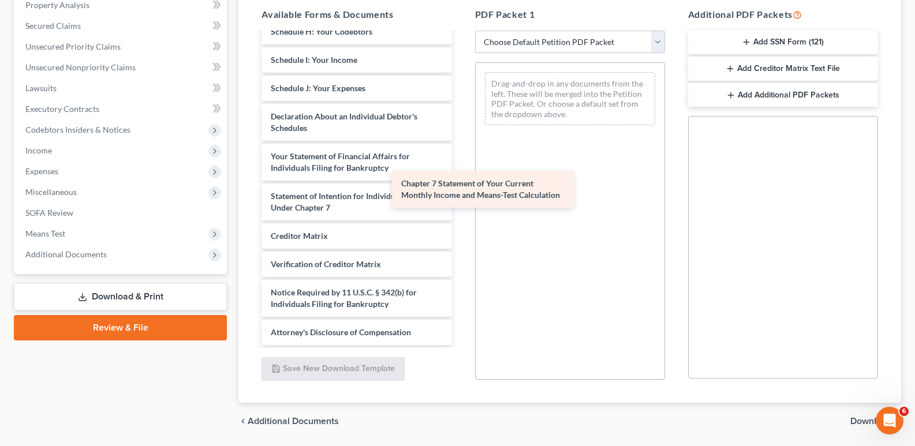
scroll to position [270, 0]
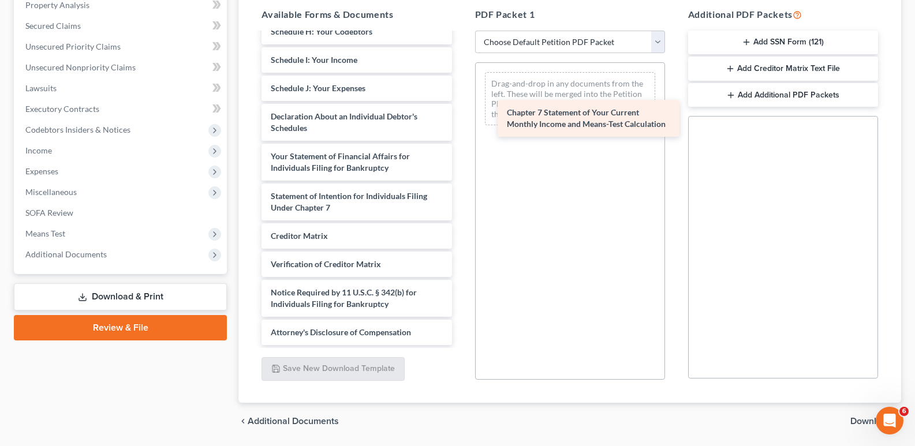
drag, startPoint x: 348, startPoint y: 196, endPoint x: 584, endPoint y: 113, distance: 250.6
click at [461, 113] on div "Chapter 7 Statement of Your Current Monthly Income and Means-Test Calculation V…" at bounding box center [356, 60] width 208 height 571
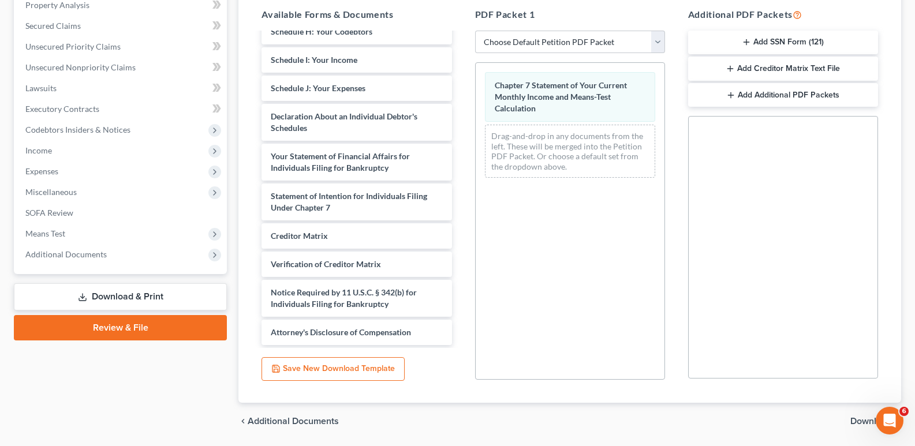
click at [865, 420] on span "Download" at bounding box center [872, 421] width 42 height 9
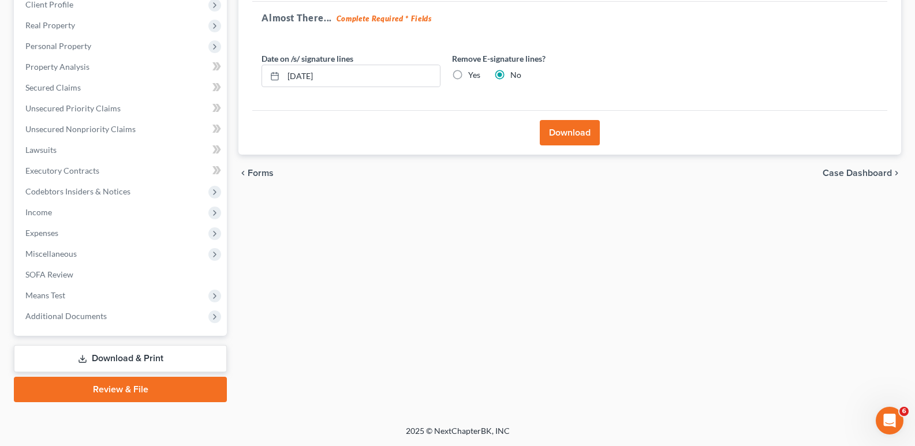
scroll to position [167, 0]
click at [300, 75] on input "[DATE]" at bounding box center [362, 76] width 157 height 22
type input "[DATE]"
click at [566, 134] on button "Download" at bounding box center [570, 132] width 60 height 25
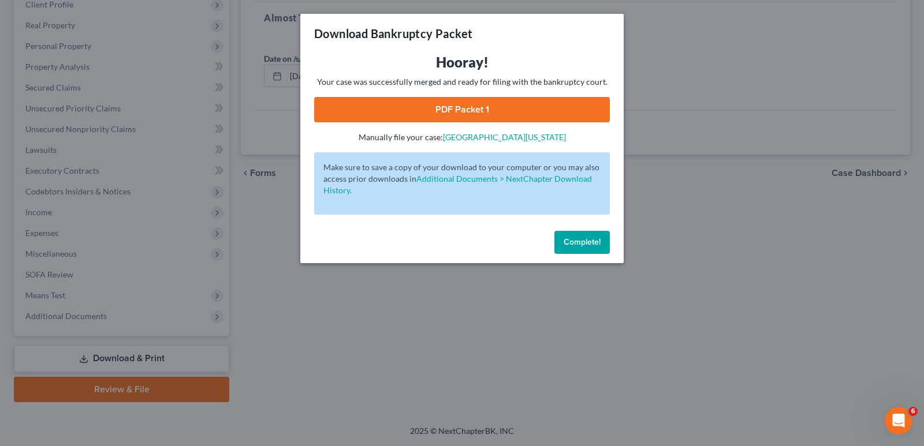
click at [499, 110] on link "PDF Packet 1" at bounding box center [462, 109] width 296 height 25
click at [479, 108] on link "PDF Packet 1" at bounding box center [462, 109] width 296 height 25
click at [574, 243] on span "Complete!" at bounding box center [582, 242] width 37 height 10
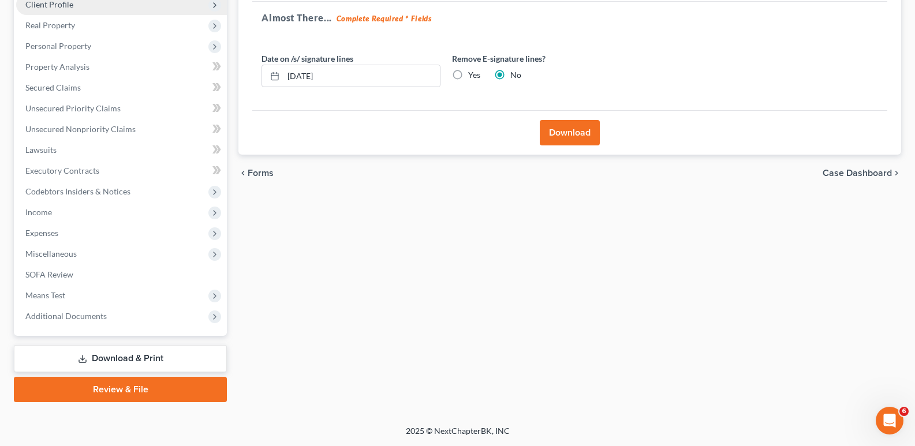
click at [58, 3] on span "Client Profile" at bounding box center [49, 4] width 48 height 10
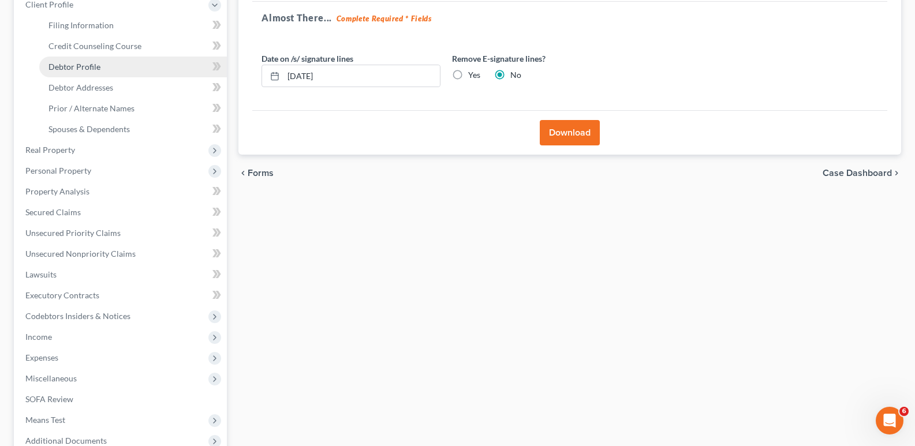
click at [75, 66] on span "Debtor Profile" at bounding box center [75, 67] width 52 height 10
select select "3"
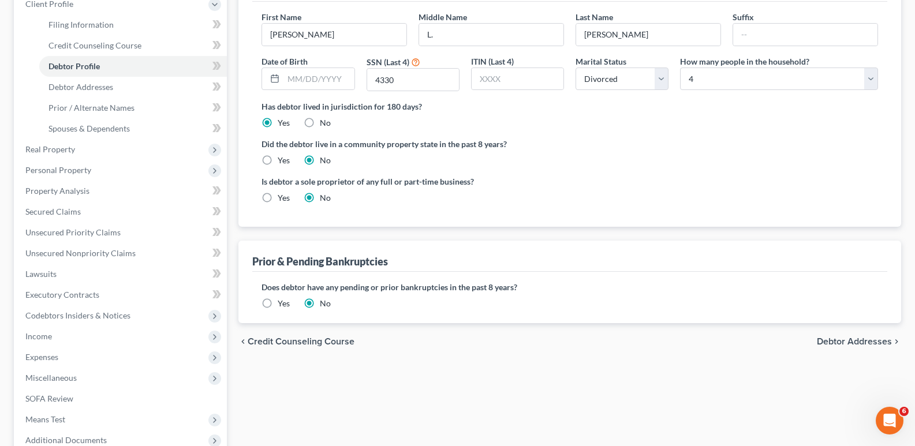
scroll to position [292, 0]
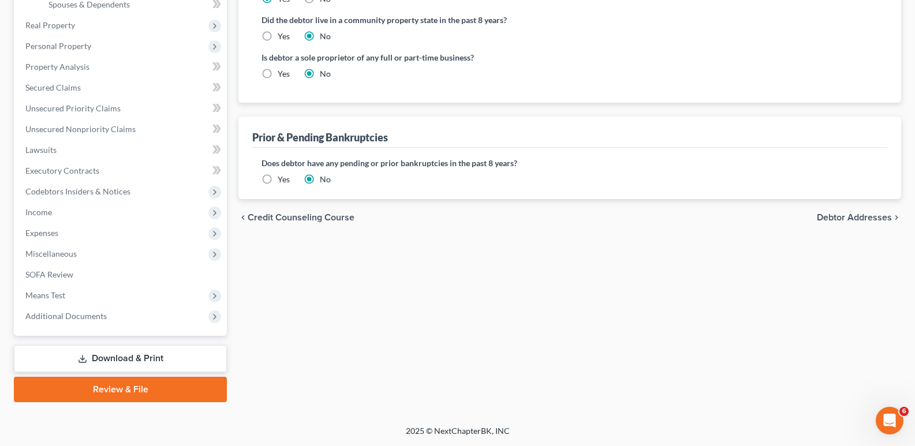
click at [146, 364] on link "Download & Print" at bounding box center [120, 358] width 213 height 27
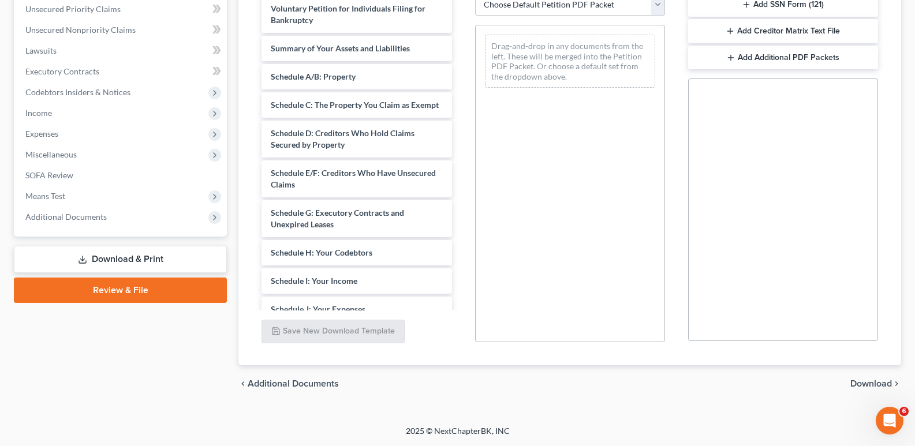
click at [751, 1] on icon "button" at bounding box center [746, 4] width 9 height 9
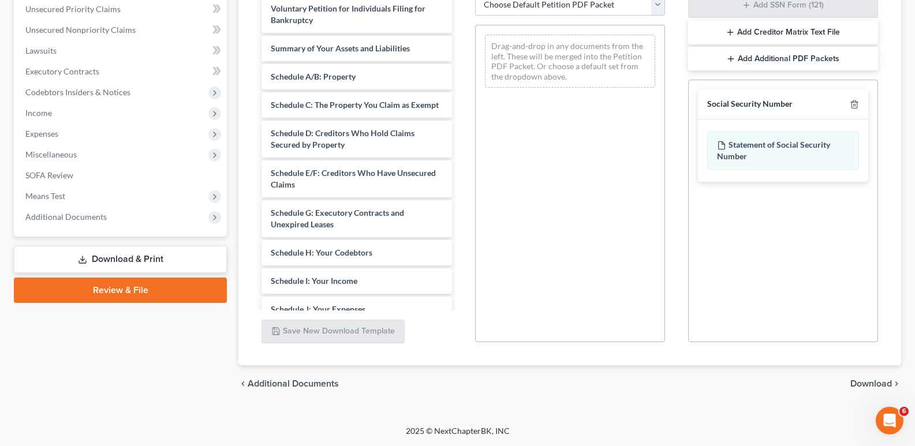
click at [871, 390] on div "chevron_left Additional Documents Download chevron_right" at bounding box center [570, 384] width 663 height 37
click at [867, 379] on span "Download" at bounding box center [872, 383] width 42 height 9
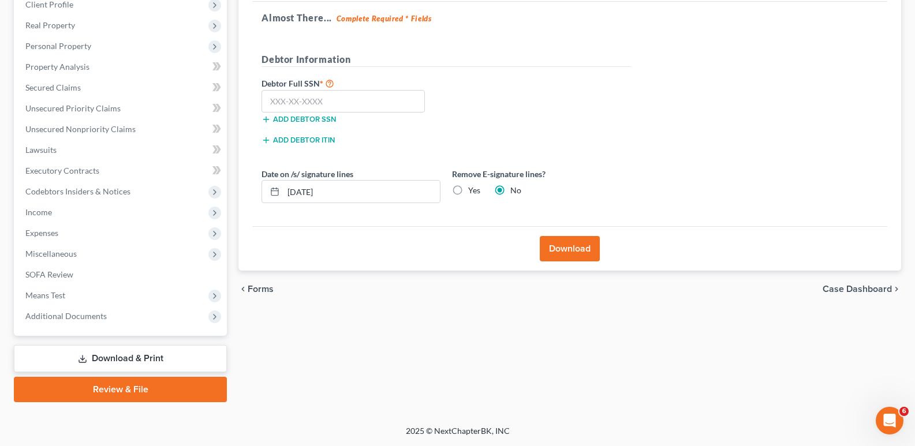
scroll to position [167, 0]
click at [276, 101] on input "text" at bounding box center [343, 101] width 163 height 23
type input "218-55-4330"
click at [572, 248] on button "Download" at bounding box center [570, 248] width 60 height 25
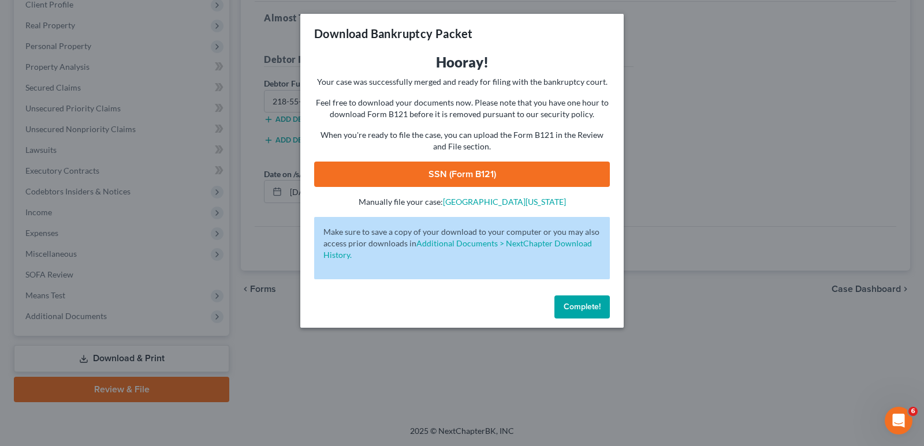
click at [492, 173] on link "SSN (Form B121)" at bounding box center [462, 174] width 296 height 25
click at [587, 306] on span "Complete!" at bounding box center [582, 307] width 37 height 10
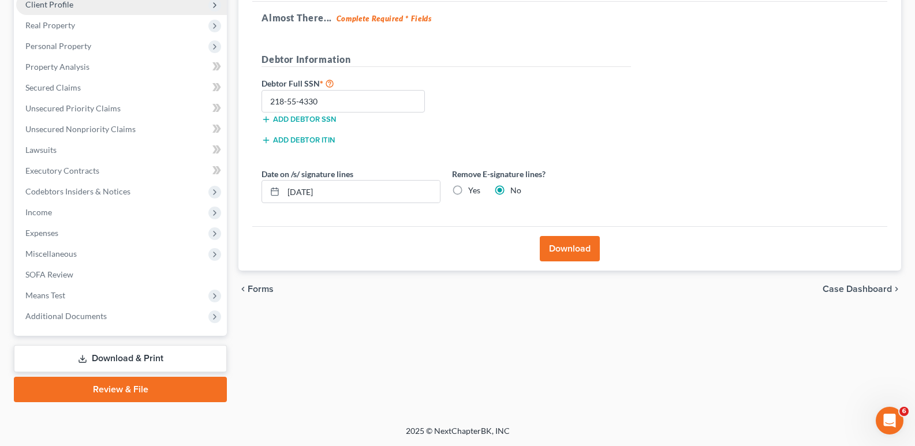
click at [58, 7] on span "Client Profile" at bounding box center [49, 4] width 48 height 10
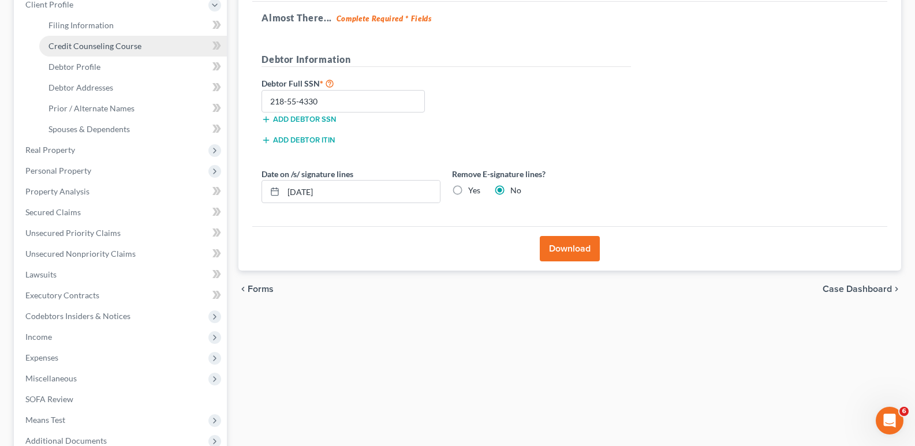
click at [71, 45] on span "Credit Counseling Course" at bounding box center [95, 46] width 93 height 10
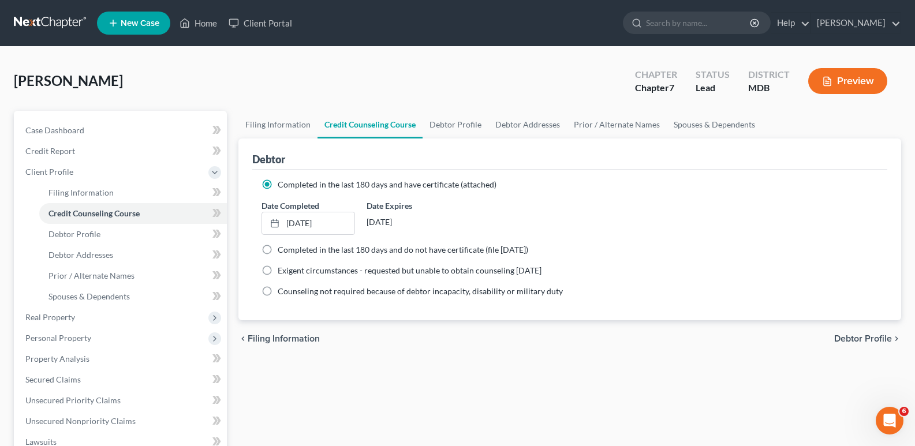
drag, startPoint x: 914, startPoint y: 198, endPoint x: 915, endPoint y: 233, distance: 35.8
click at [915, 233] on html "Home New Case Client Portal [PERSON_NAME] [EMAIL_ADDRESS][DOMAIN_NAME] My Accou…" at bounding box center [457, 369] width 915 height 739
click at [669, 262] on ng-include "Completed in the last 180 days and have certificate (attached) Date Completed […" at bounding box center [570, 238] width 617 height 118
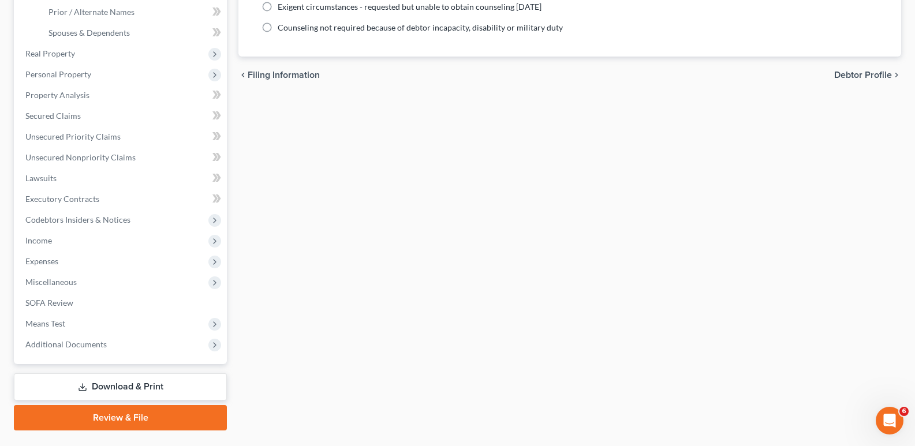
scroll to position [292, 0]
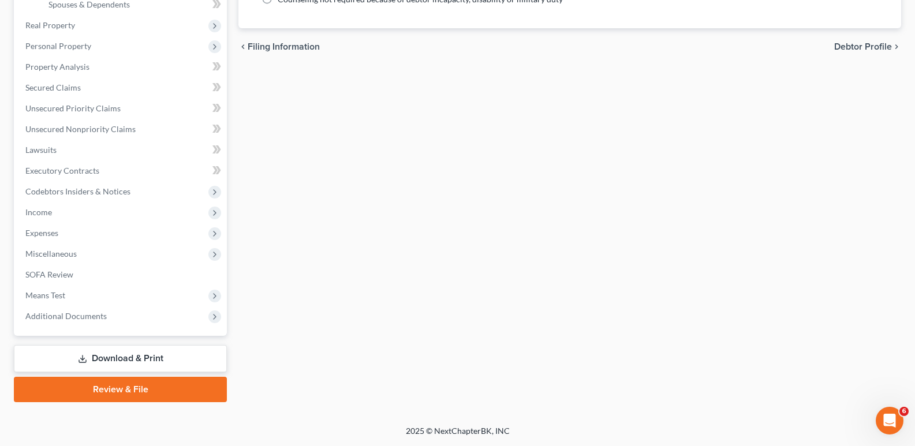
click at [129, 360] on link "Download & Print" at bounding box center [120, 358] width 213 height 27
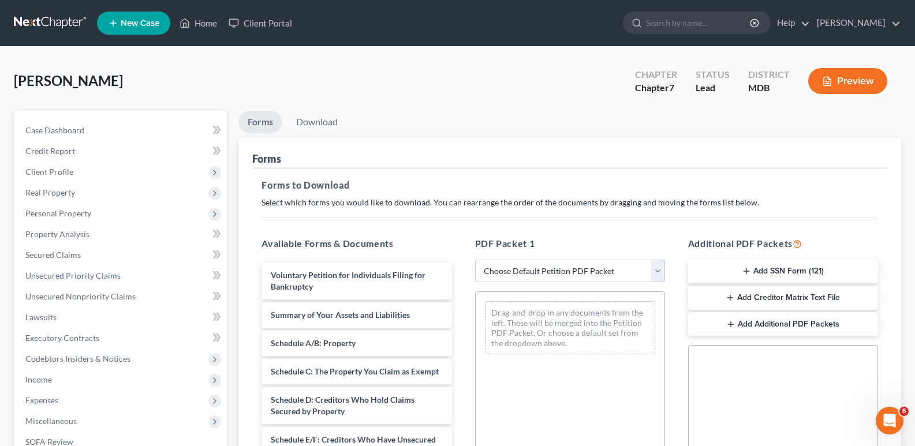
click at [768, 297] on button "Add Creditor Matrix Text File" at bounding box center [783, 298] width 190 height 24
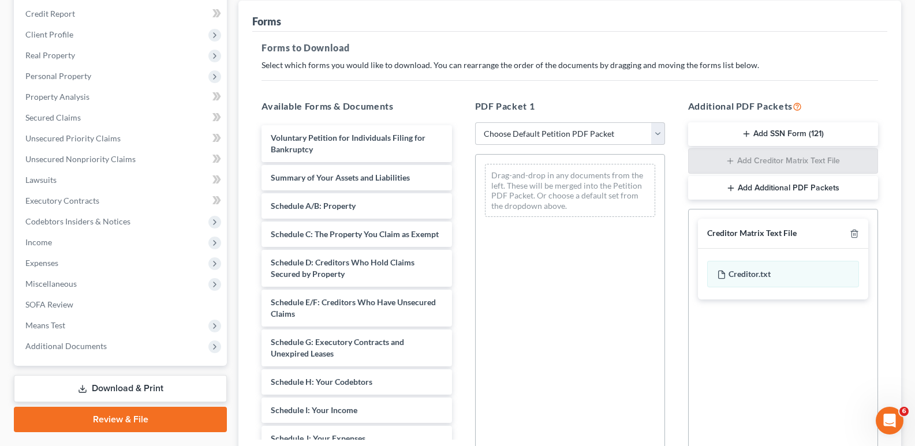
scroll to position [267, 0]
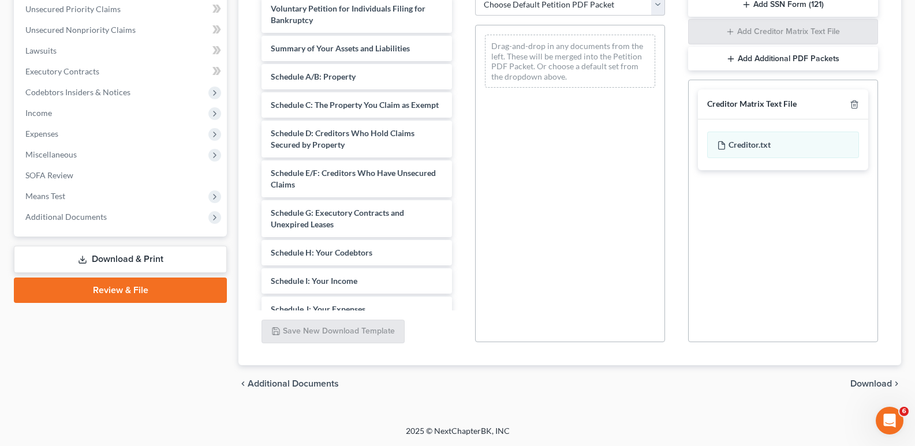
click at [871, 384] on span "Download" at bounding box center [872, 383] width 42 height 9
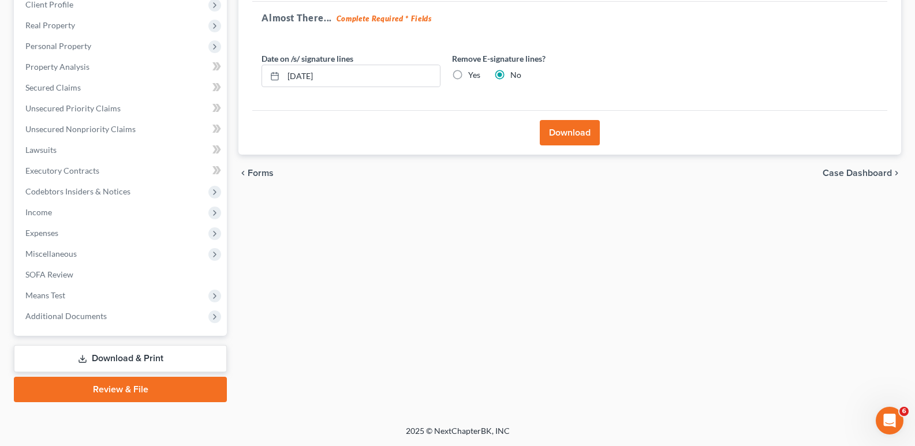
scroll to position [167, 0]
click at [549, 128] on button "Download" at bounding box center [570, 132] width 60 height 25
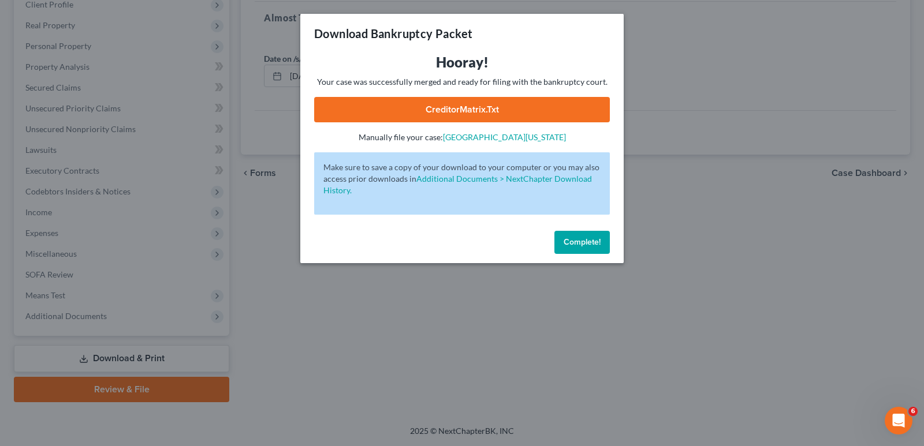
click at [486, 111] on link "CreditorMatrix.txt" at bounding box center [462, 109] width 296 height 25
click at [569, 241] on span "Complete!" at bounding box center [582, 242] width 37 height 10
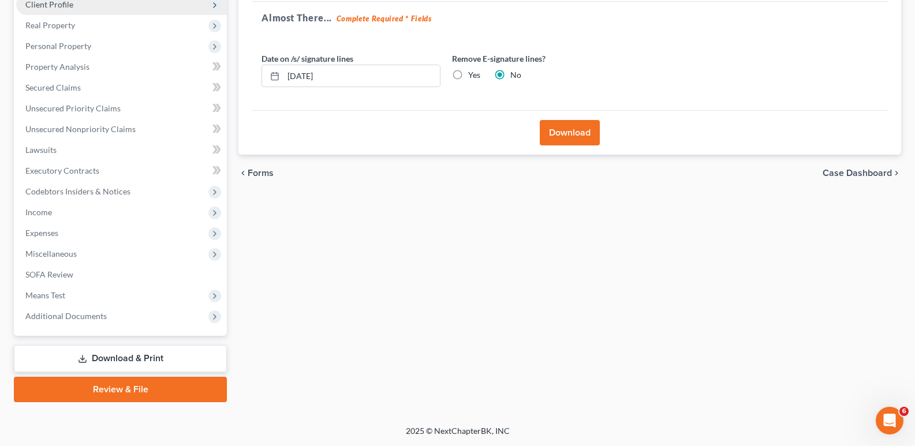
click at [81, 5] on span "Client Profile" at bounding box center [121, 4] width 211 height 21
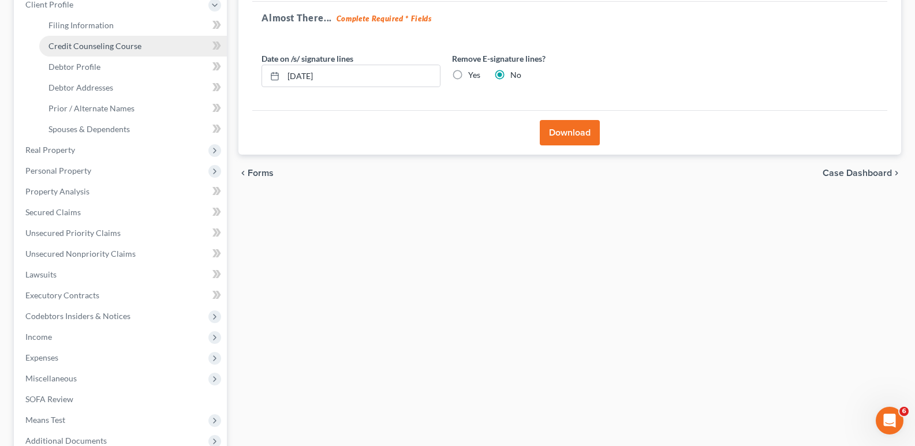
click at [98, 46] on span "Credit Counseling Course" at bounding box center [95, 46] width 93 height 10
